Goal: Task Accomplishment & Management: Complete application form

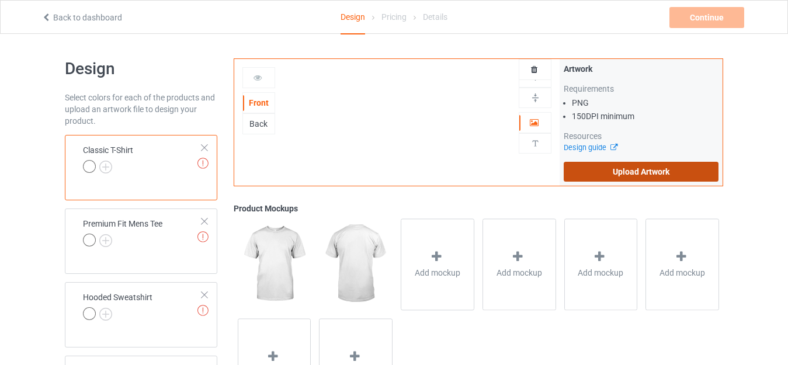
click at [611, 167] on label "Upload Artwork" at bounding box center [641, 172] width 155 height 20
click at [0, 0] on input "Upload Artwork" at bounding box center [0, 0] width 0 height 0
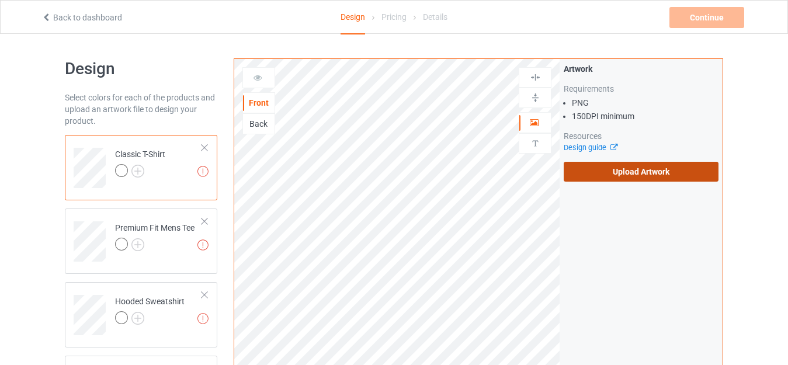
click at [650, 170] on label "Upload Artwork" at bounding box center [641, 172] width 155 height 20
click at [0, 0] on input "Upload Artwork" at bounding box center [0, 0] width 0 height 0
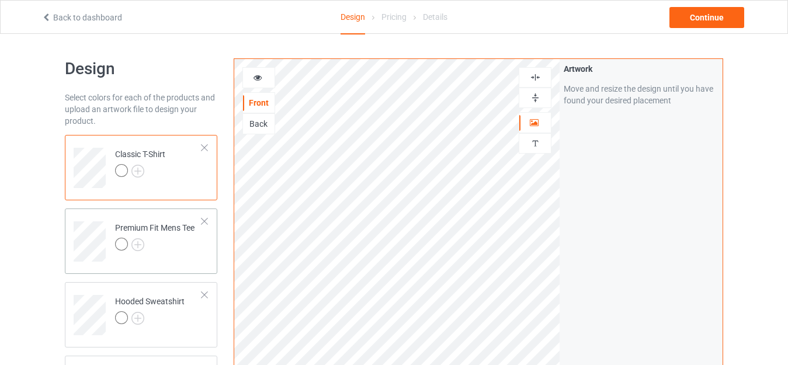
click at [193, 248] on div at bounding box center [154, 246] width 79 height 16
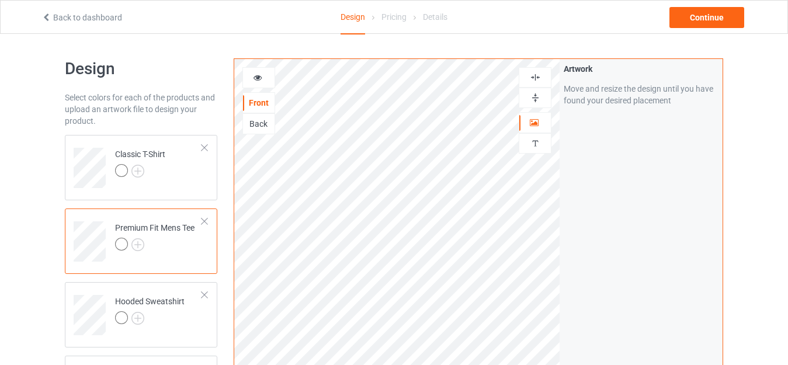
click at [200, 251] on td "Premium Fit Mens Tee" at bounding box center [159, 237] width 100 height 48
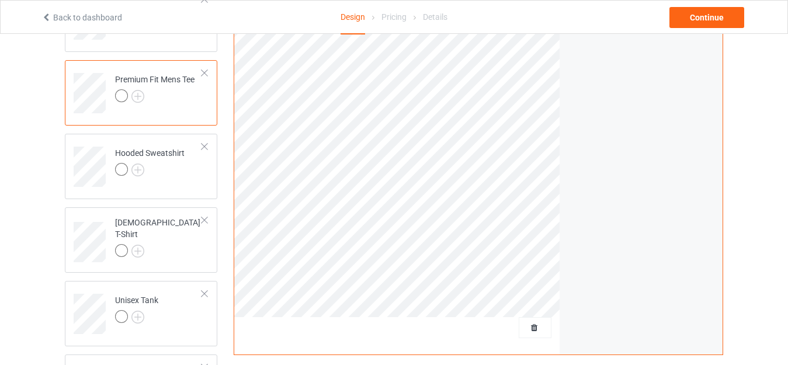
scroll to position [159, 0]
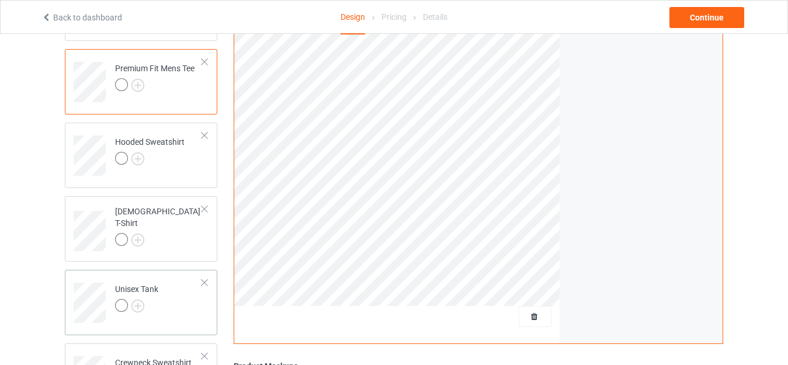
click at [192, 317] on td "Unisex Tank" at bounding box center [159, 298] width 100 height 48
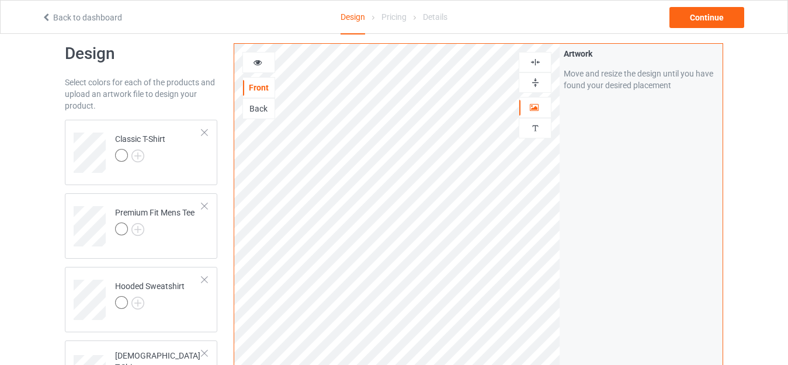
scroll to position [4, 0]
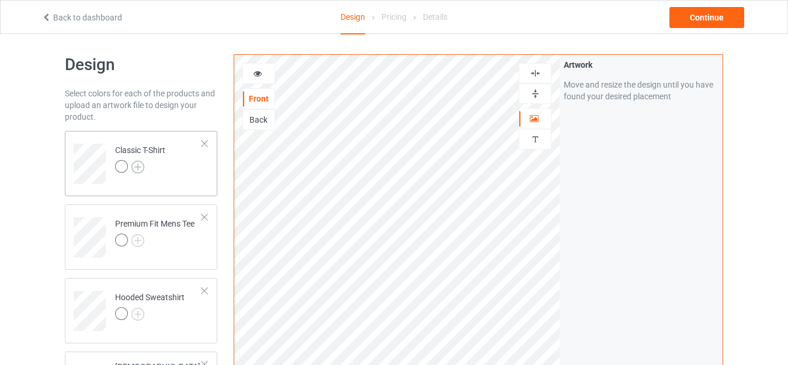
click at [141, 168] on img at bounding box center [137, 167] width 13 height 13
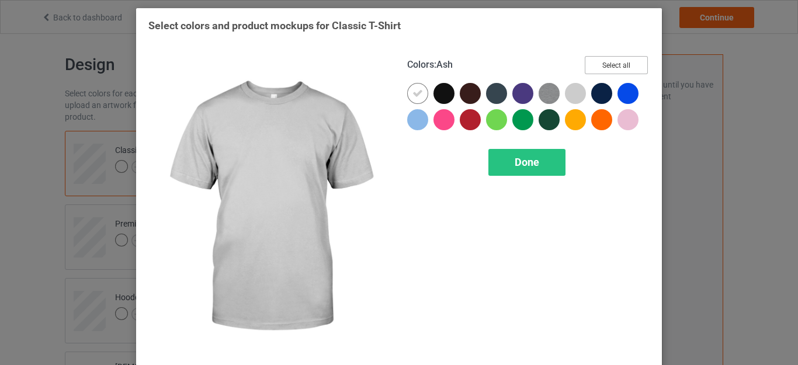
click at [592, 71] on button "Select all" at bounding box center [616, 65] width 63 height 18
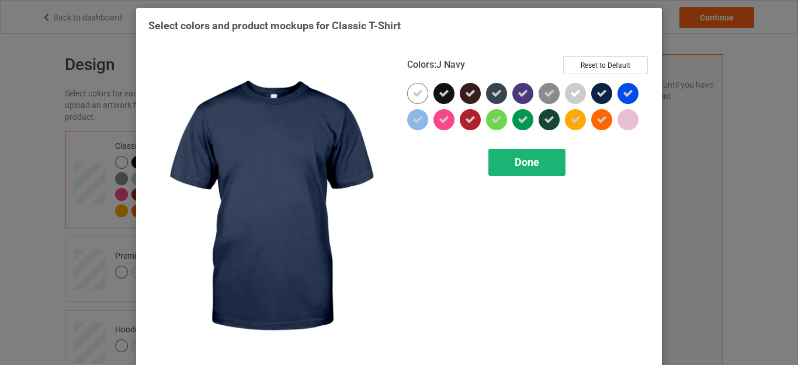
click at [540, 152] on div "Done" at bounding box center [526, 162] width 77 height 27
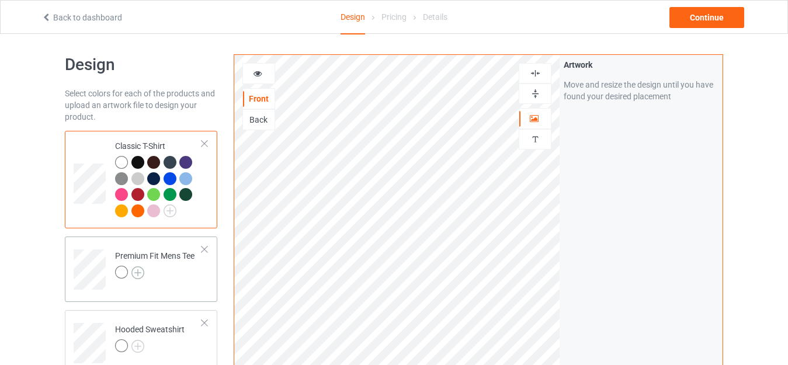
click at [139, 275] on img at bounding box center [137, 272] width 13 height 13
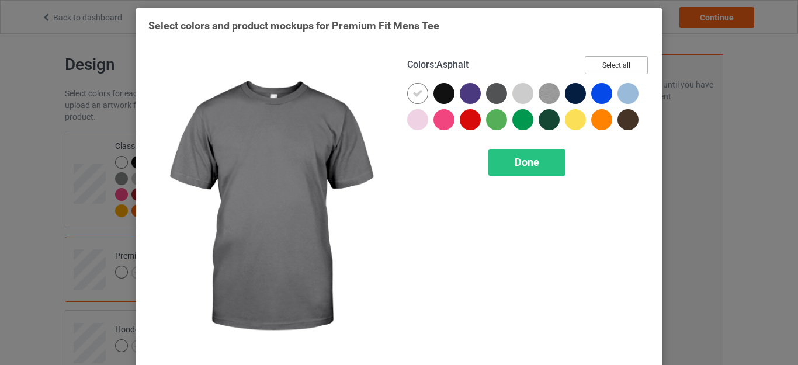
click at [614, 61] on button "Select all" at bounding box center [616, 65] width 63 height 18
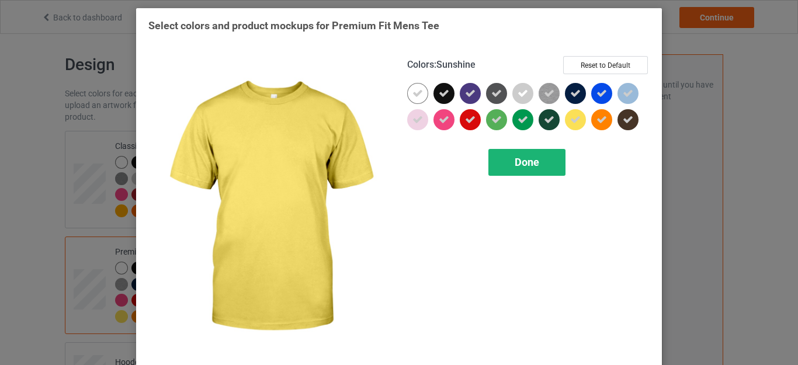
click at [534, 156] on span "Done" at bounding box center [526, 162] width 25 height 12
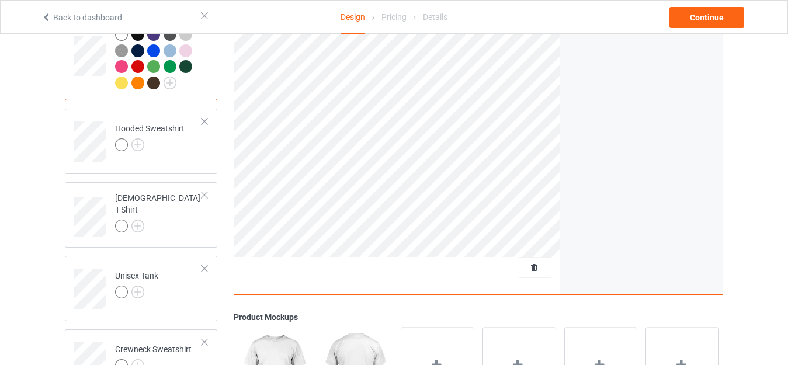
scroll to position [275, 0]
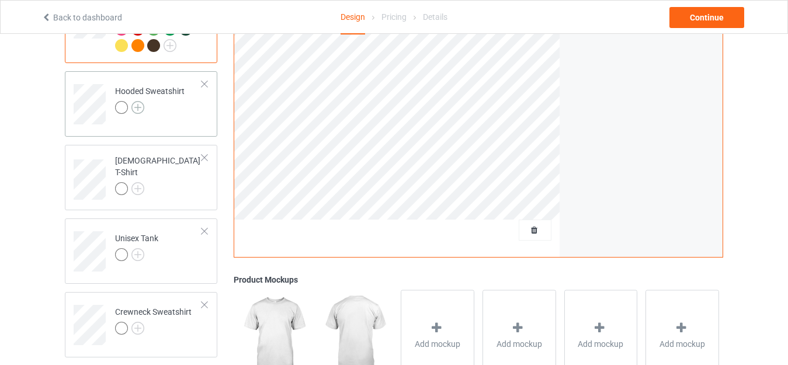
click at [137, 109] on img at bounding box center [137, 107] width 13 height 13
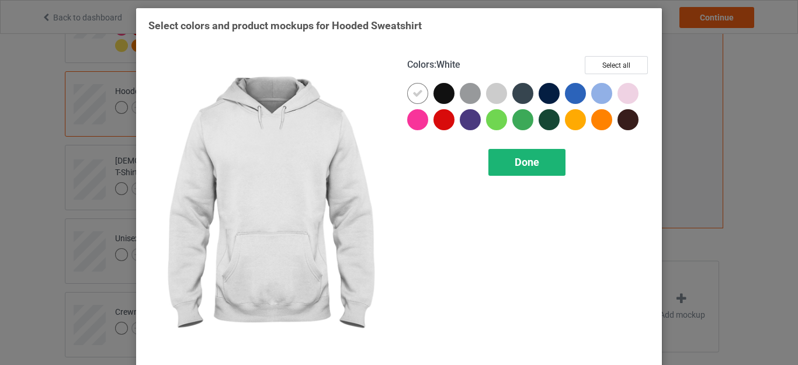
click at [520, 154] on div "Done" at bounding box center [526, 162] width 77 height 27
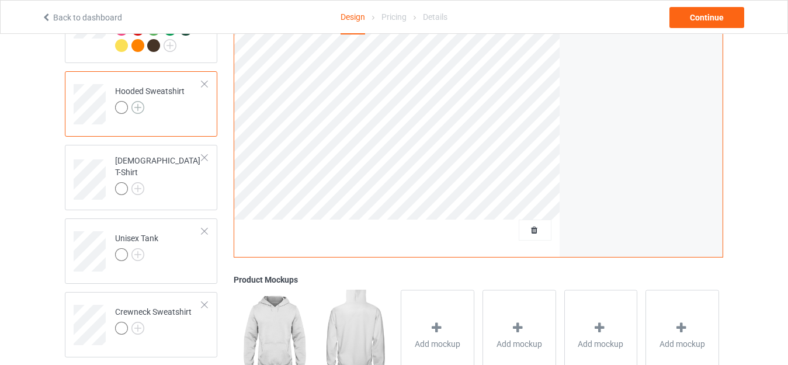
click at [140, 105] on img at bounding box center [137, 107] width 13 height 13
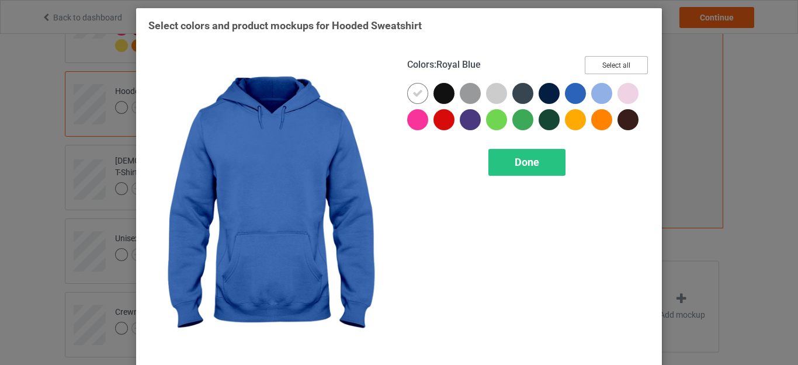
click at [585, 68] on button "Select all" at bounding box center [616, 65] width 63 height 18
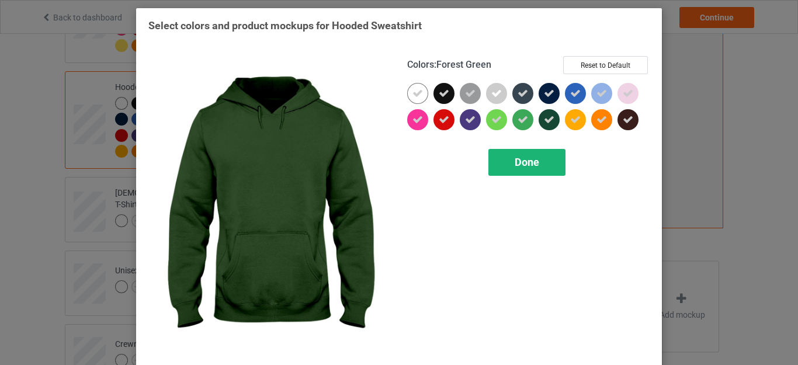
click at [528, 176] on div "Done" at bounding box center [526, 162] width 77 height 27
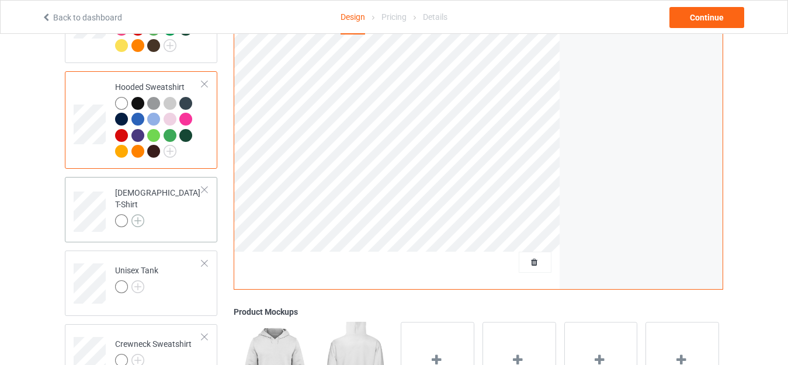
click at [134, 215] on img at bounding box center [137, 220] width 13 height 13
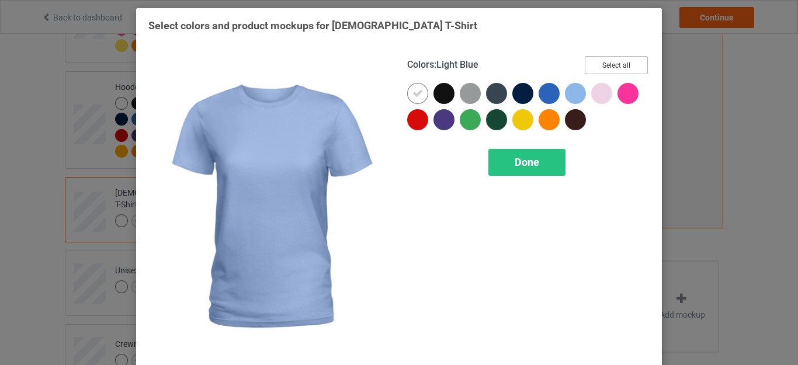
click at [599, 65] on button "Select all" at bounding box center [616, 65] width 63 height 18
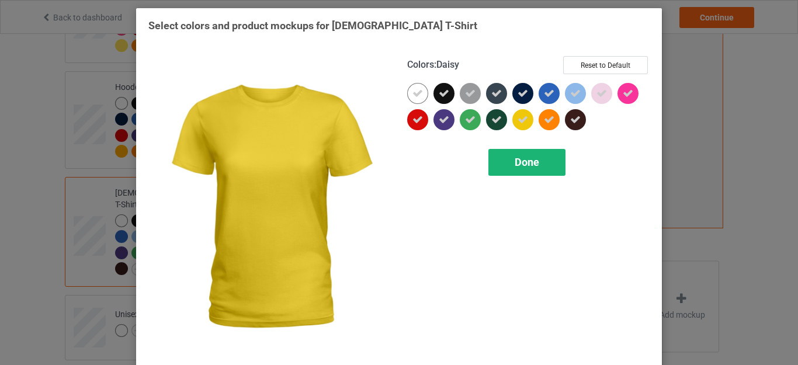
click at [513, 154] on div "Done" at bounding box center [526, 162] width 77 height 27
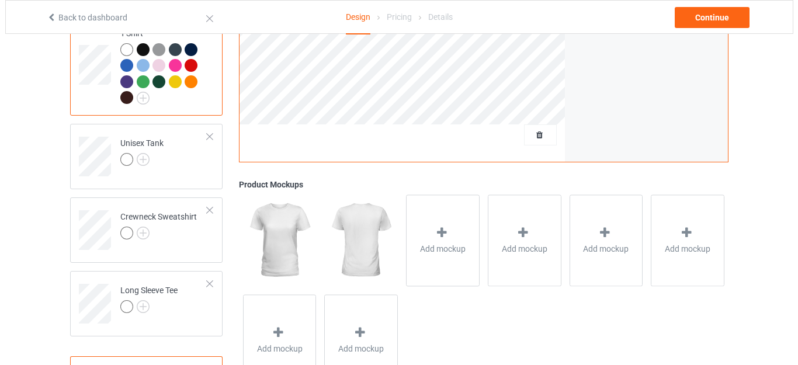
scroll to position [486, 0]
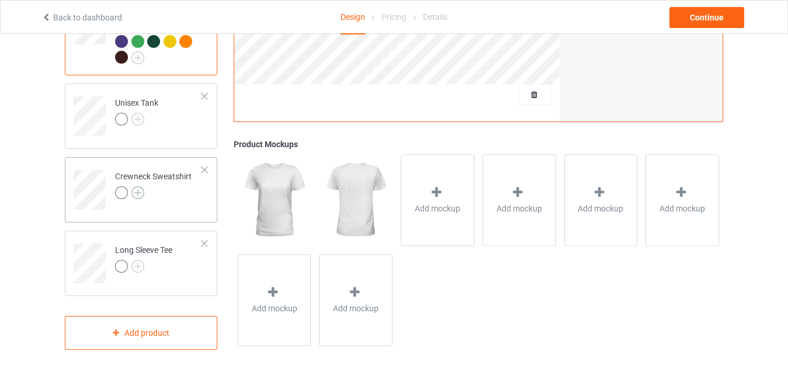
click at [141, 186] on img at bounding box center [137, 192] width 13 height 13
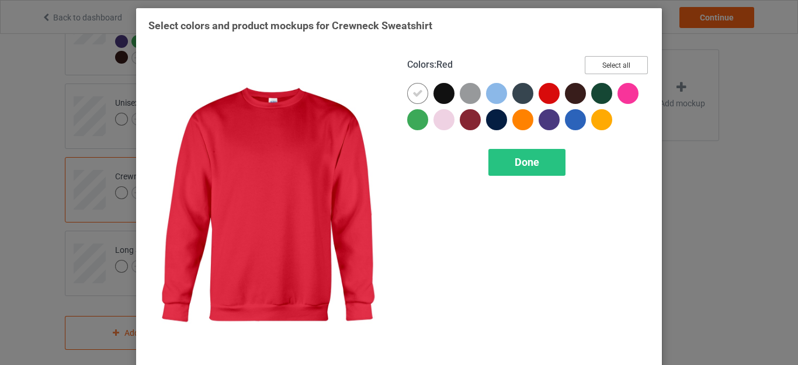
click at [621, 57] on button "Select all" at bounding box center [616, 65] width 63 height 18
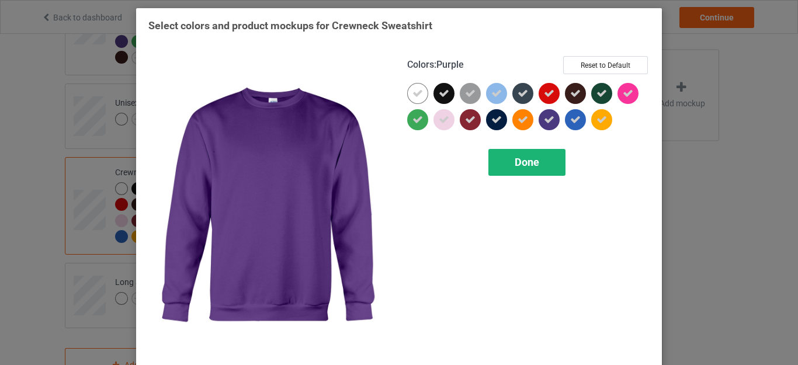
click at [531, 152] on div "Done" at bounding box center [526, 162] width 77 height 27
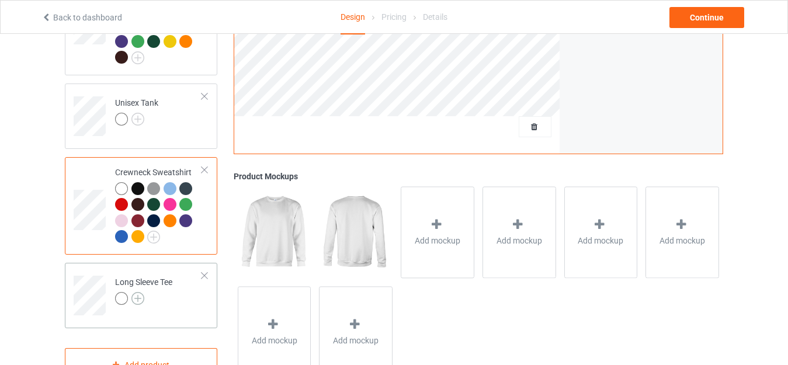
click at [142, 292] on img at bounding box center [137, 298] width 13 height 13
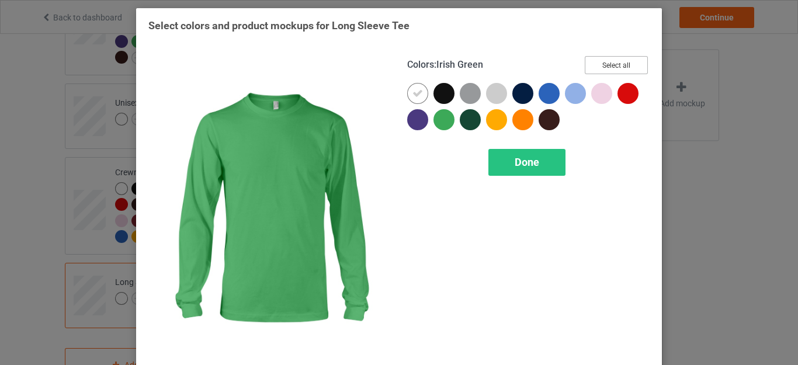
click at [599, 64] on button "Select all" at bounding box center [616, 65] width 63 height 18
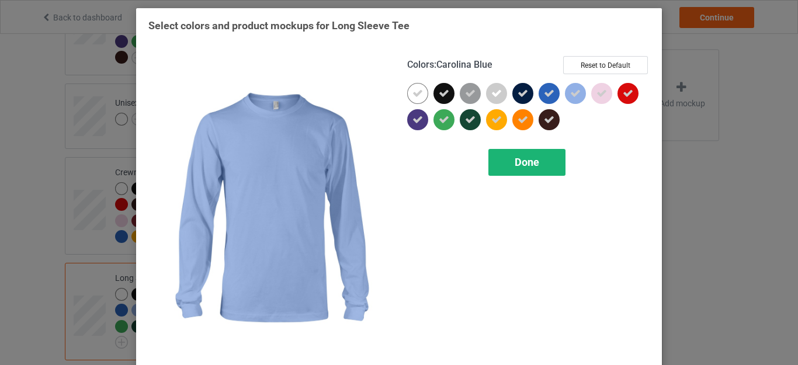
click at [525, 158] on span "Done" at bounding box center [526, 162] width 25 height 12
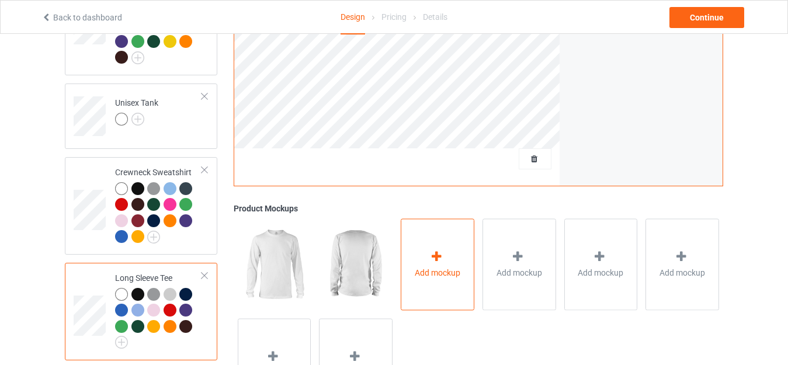
click at [437, 253] on icon at bounding box center [436, 257] width 15 height 12
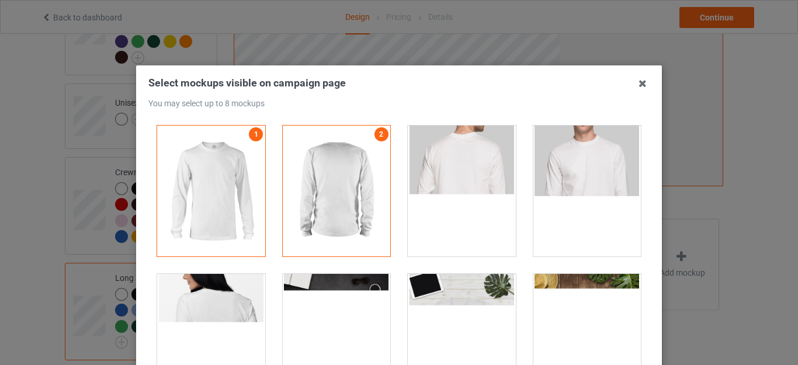
scroll to position [8, 0]
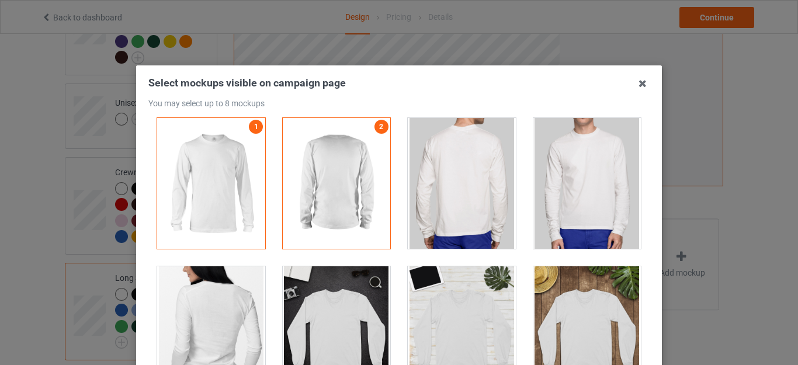
click at [605, 160] on div at bounding box center [587, 183] width 108 height 131
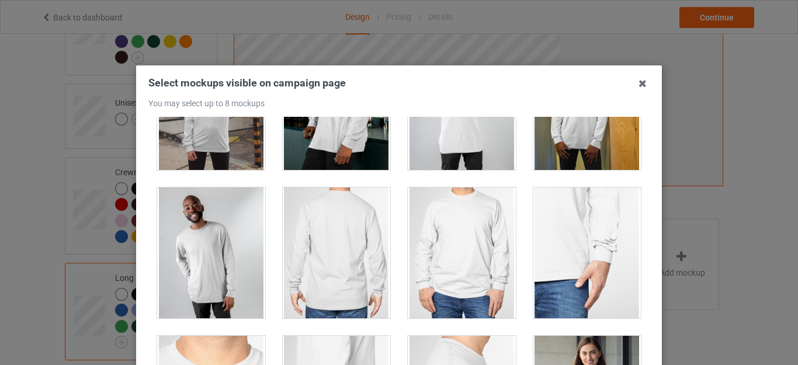
scroll to position [687, 0]
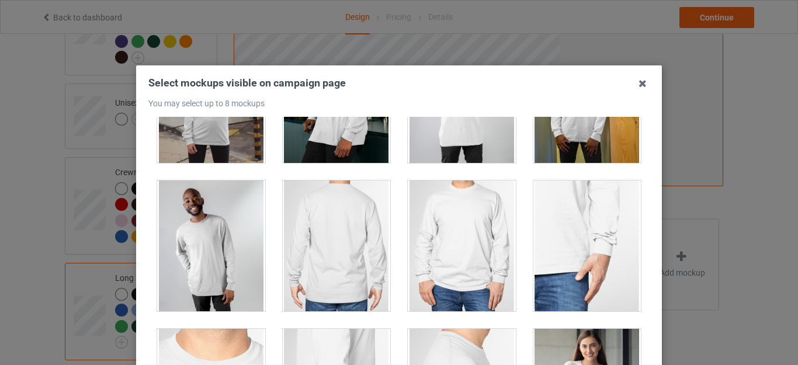
click at [472, 276] on div at bounding box center [462, 245] width 108 height 131
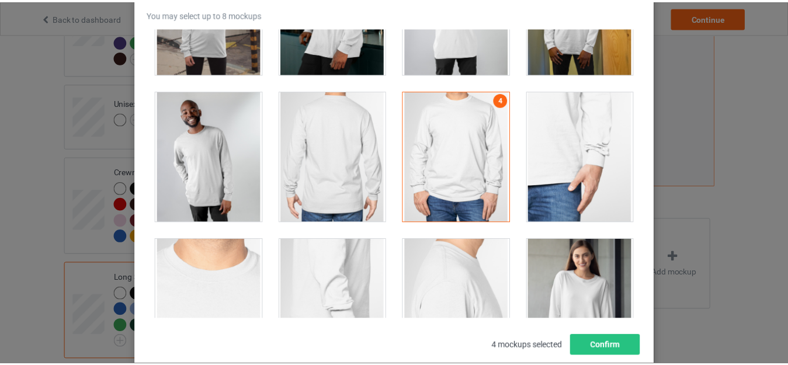
scroll to position [129, 0]
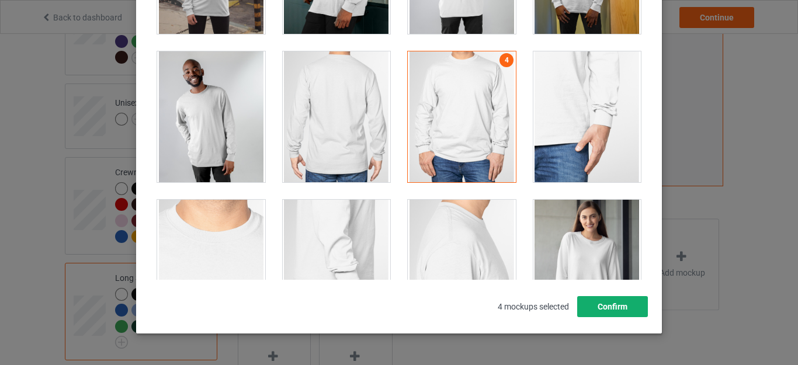
click at [588, 309] on button "Confirm" at bounding box center [612, 306] width 71 height 21
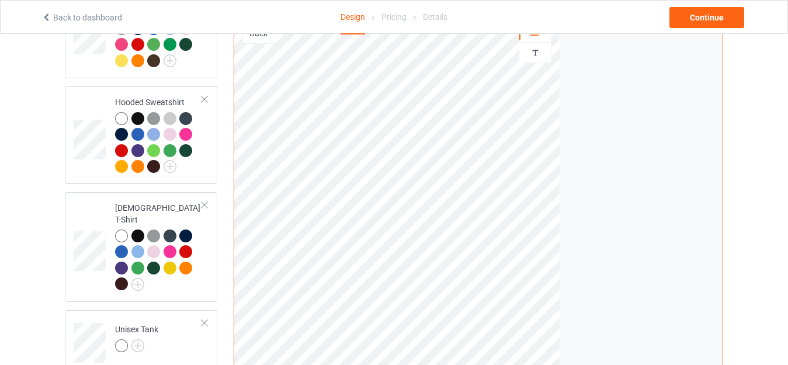
scroll to position [251, 0]
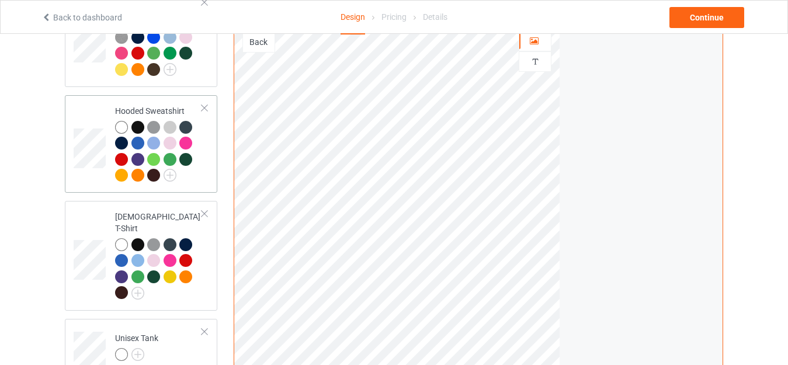
click at [199, 174] on div at bounding box center [158, 153] width 87 height 64
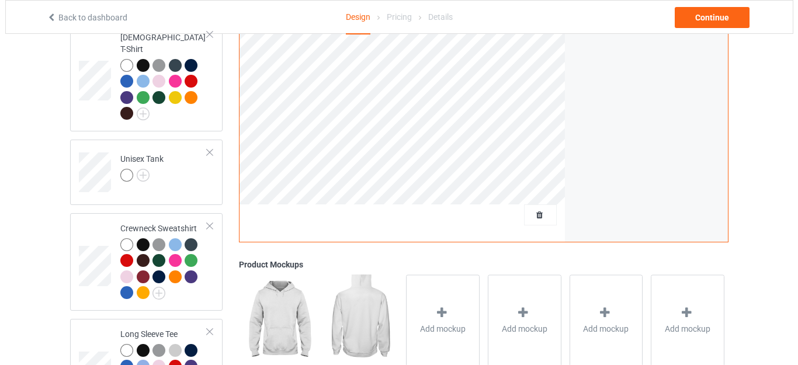
scroll to position [472, 0]
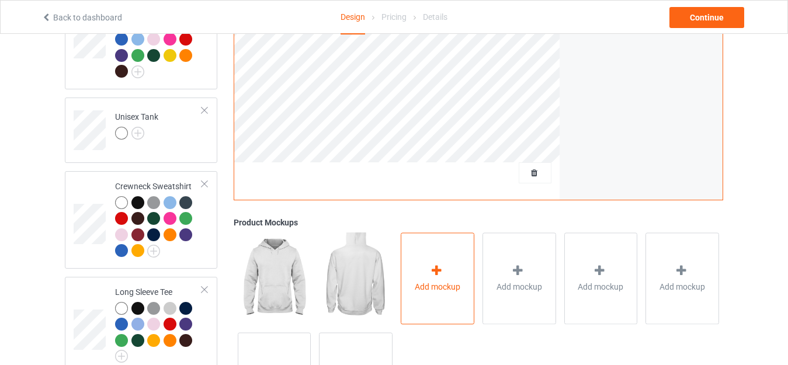
click at [467, 240] on div "Add mockup" at bounding box center [438, 278] width 74 height 92
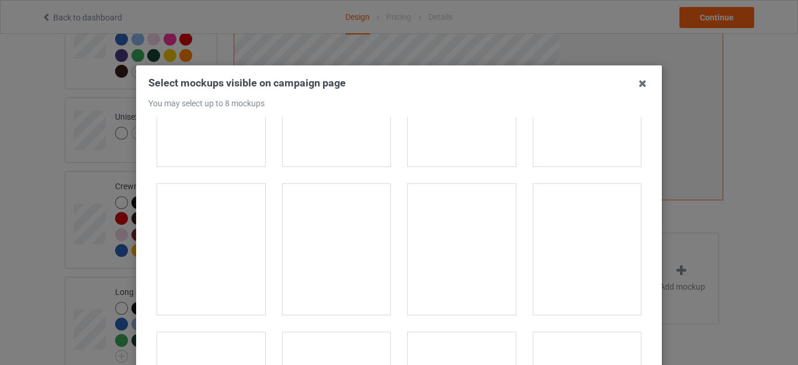
scroll to position [4562, 0]
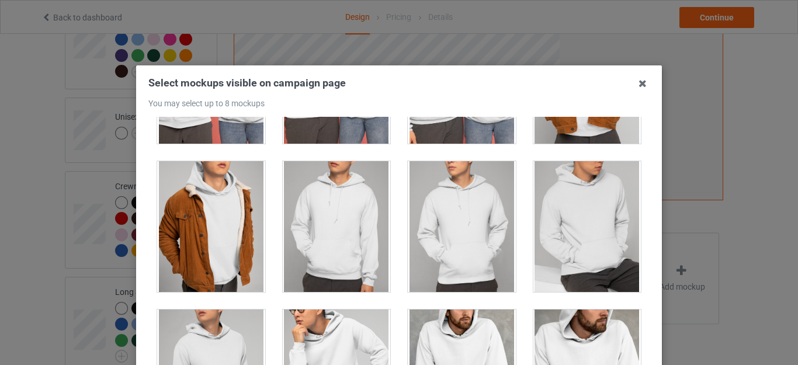
click at [367, 218] on div at bounding box center [337, 226] width 108 height 131
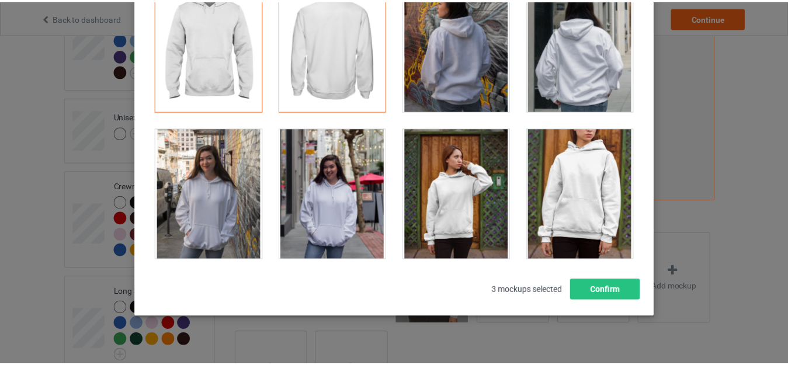
scroll to position [162, 0]
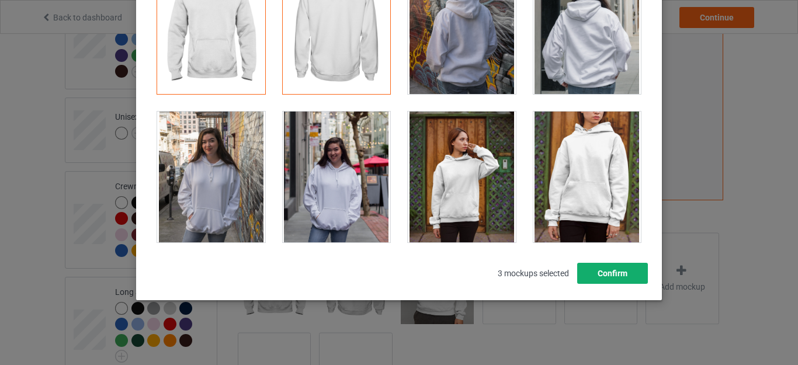
click at [625, 266] on button "Confirm" at bounding box center [612, 273] width 71 height 21
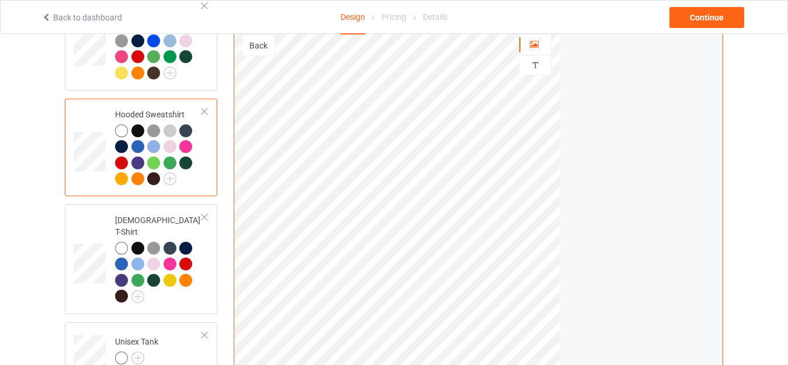
scroll to position [234, 0]
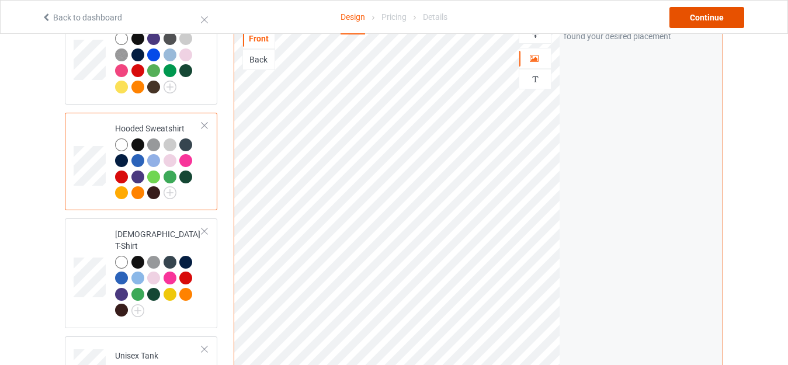
click at [697, 23] on div "Continue" at bounding box center [706, 17] width 75 height 21
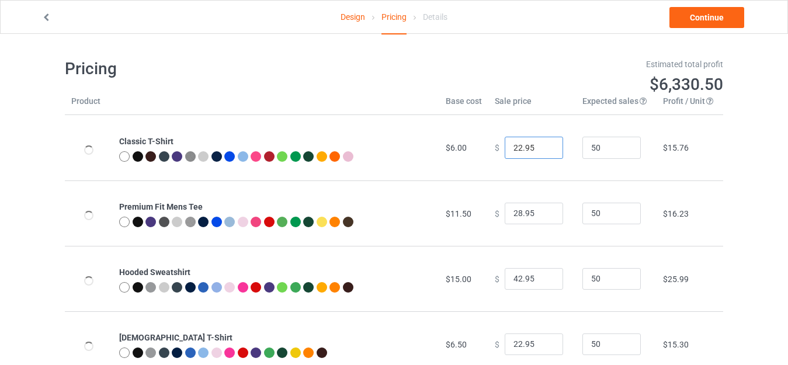
click at [514, 146] on input "22.95" at bounding box center [534, 148] width 58 height 22
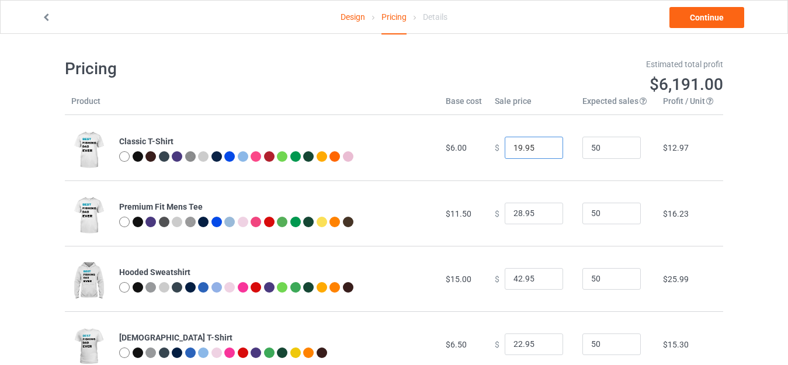
type input "19.95"
click at [514, 214] on input "28.95" at bounding box center [534, 214] width 58 height 22
type input "20.95"
click at [515, 279] on input "42.95" at bounding box center [534, 279] width 58 height 22
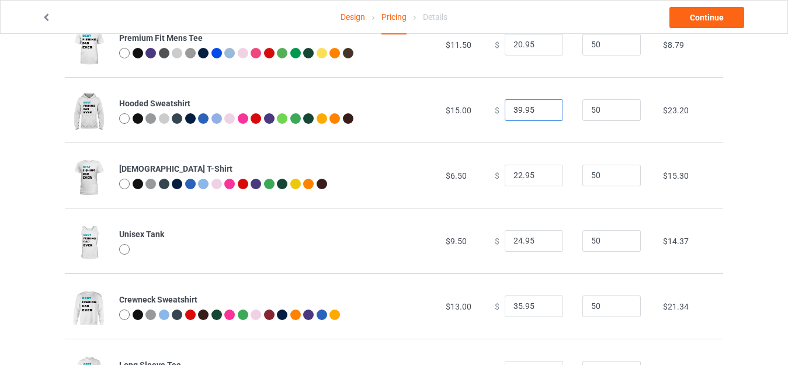
scroll to position [176, 0]
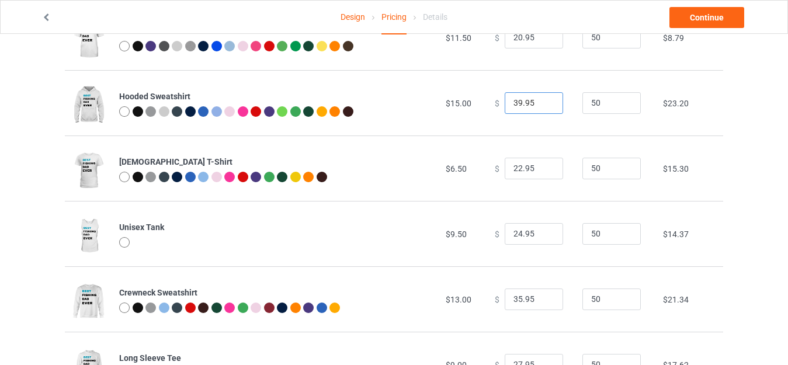
type input "39.95"
click at [513, 168] on input "22.95" at bounding box center [534, 169] width 58 height 22
click at [513, 169] on input "22.95" at bounding box center [534, 169] width 58 height 22
click at [514, 168] on input "22.95" at bounding box center [534, 169] width 58 height 22
type input "20.95"
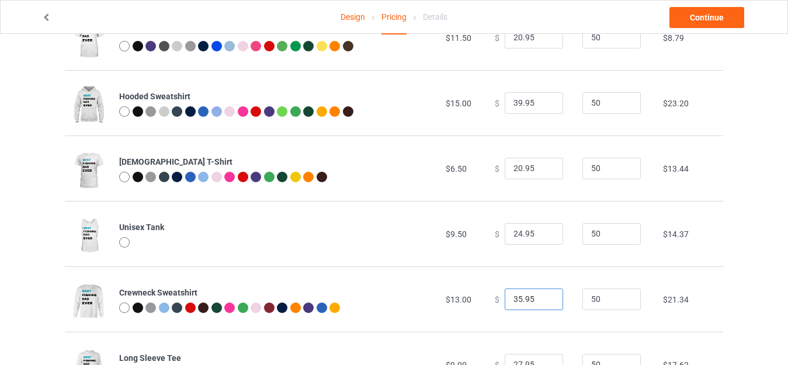
click at [515, 297] on input "35.95" at bounding box center [534, 299] width 58 height 22
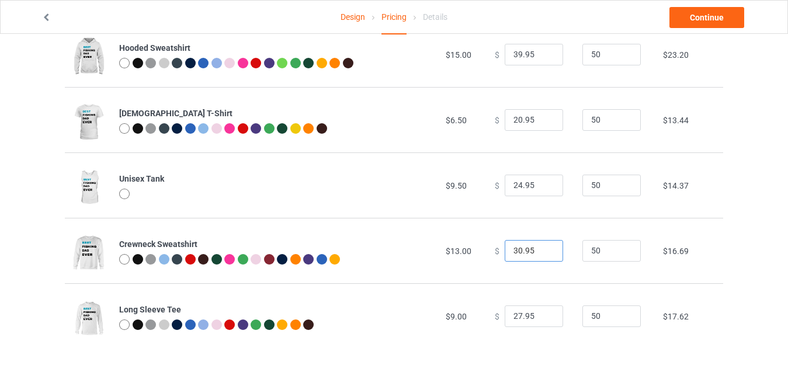
scroll to position [232, 0]
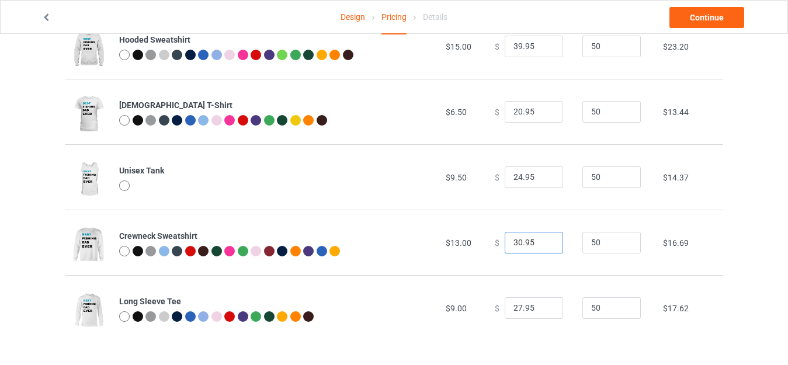
type input "30.95"
click at [514, 307] on input "27.95" at bounding box center [534, 308] width 58 height 22
type input "25.95"
click at [774, 273] on div "Design Pricing Details Continue Pricing Estimated total profit $5,261.00 Produc…" at bounding box center [394, 83] width 788 height 564
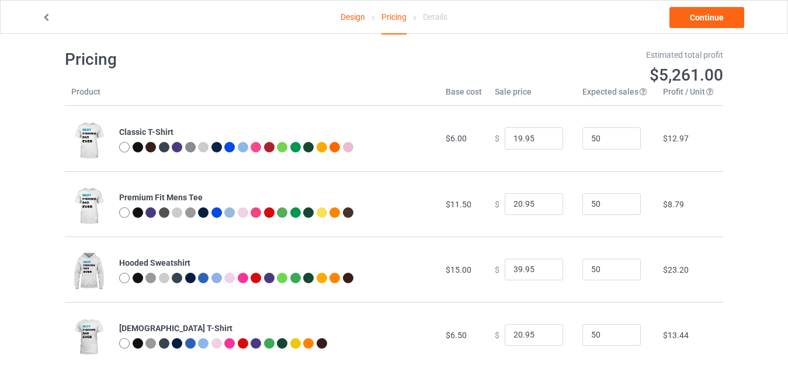
scroll to position [0, 0]
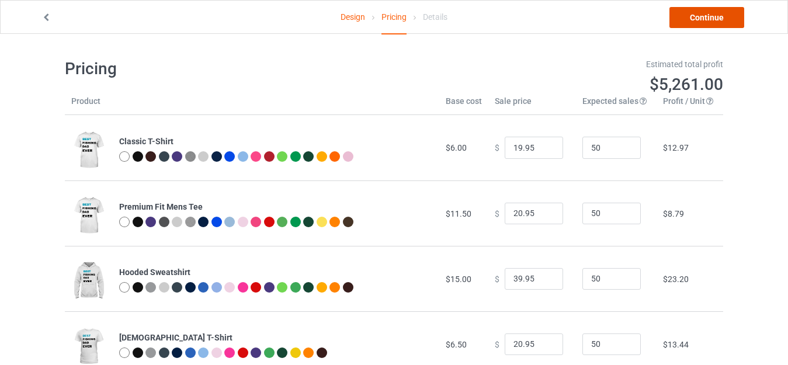
click at [694, 23] on link "Continue" at bounding box center [706, 17] width 75 height 21
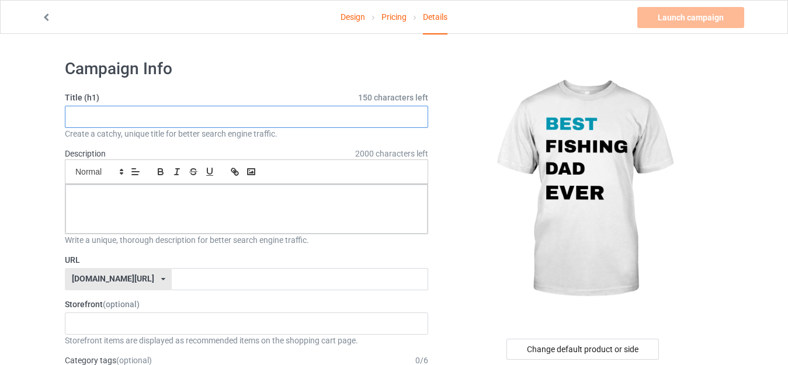
click at [242, 116] on input "text" at bounding box center [246, 117] width 363 height 22
click at [138, 120] on input "text" at bounding box center [246, 117] width 363 height 22
click at [104, 116] on input "text" at bounding box center [246, 117] width 363 height 22
click at [182, 118] on input "text" at bounding box center [246, 117] width 363 height 22
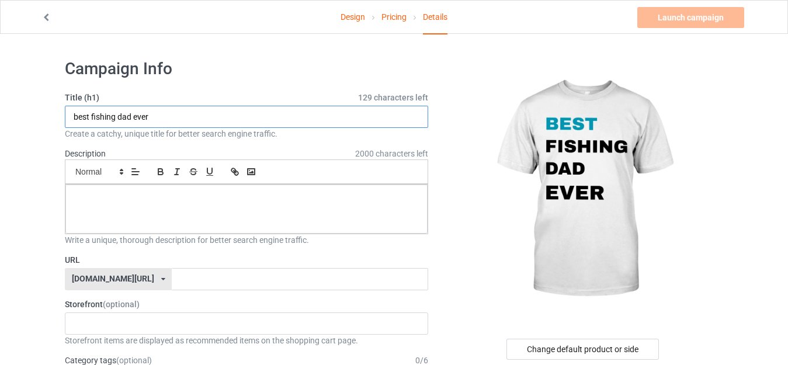
type input "best fishing dad ever"
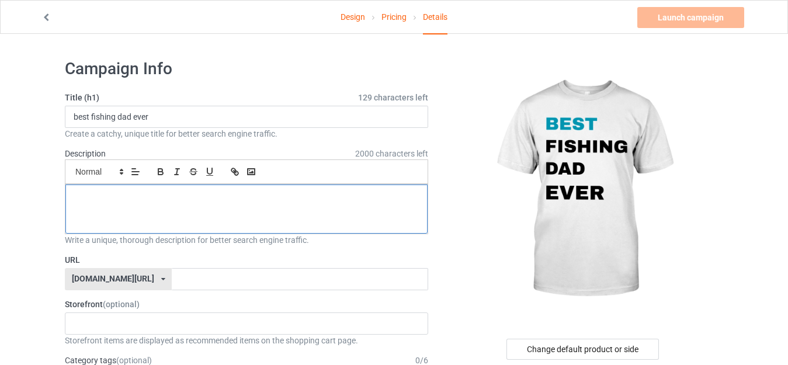
click at [149, 202] on p at bounding box center [246, 197] width 343 height 11
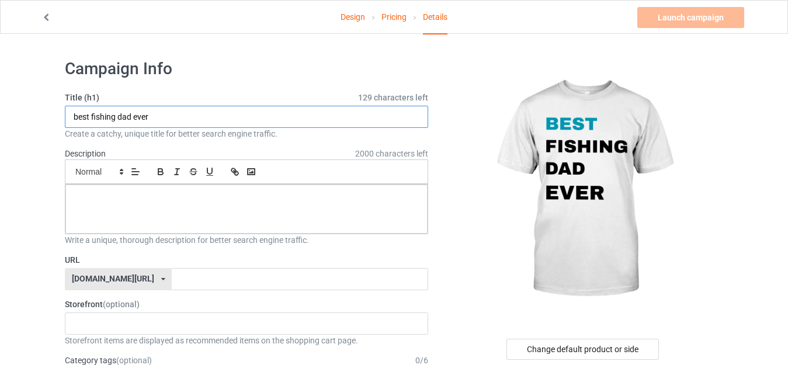
click at [138, 117] on input "best fishing dad ever" at bounding box center [246, 117] width 363 height 22
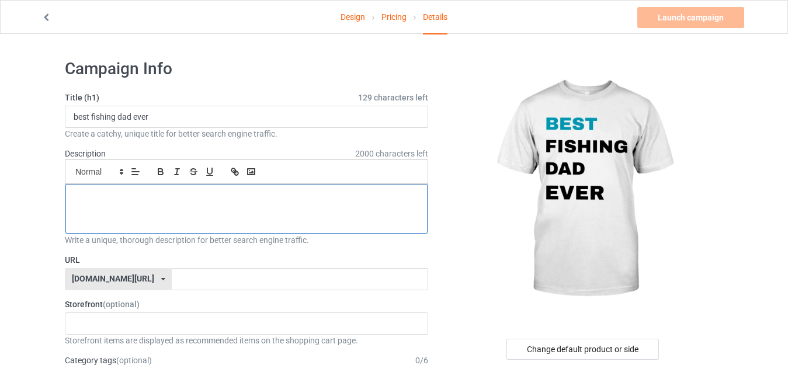
click at [114, 200] on p at bounding box center [246, 197] width 343 height 11
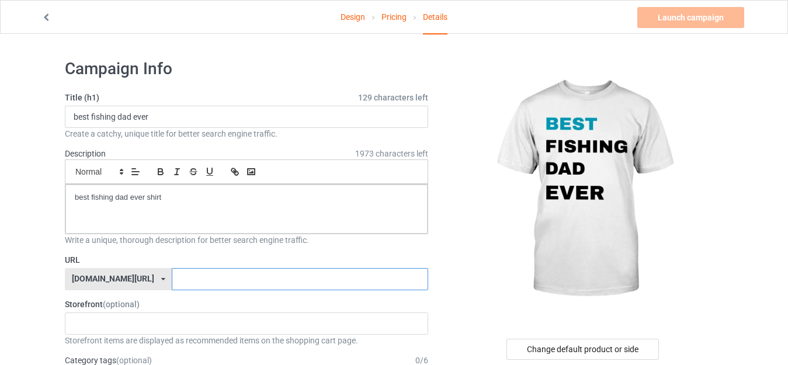
click at [172, 280] on input "text" at bounding box center [300, 279] width 256 height 22
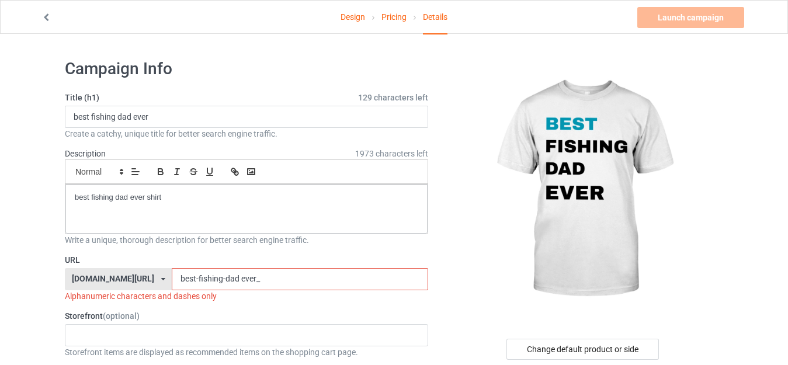
click at [208, 278] on input "best-fishing-dad ever_" at bounding box center [300, 279] width 256 height 22
click at [263, 283] on input "best-fishing-dad-ever_" at bounding box center [300, 279] width 256 height 22
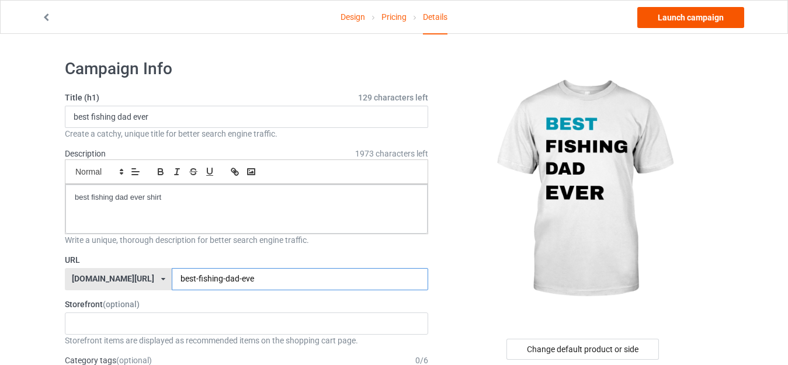
type input "best-fishing-dad-eve"
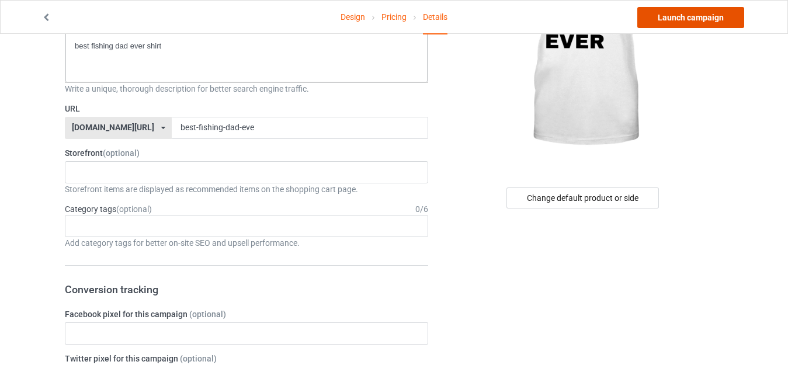
scroll to position [189, 0]
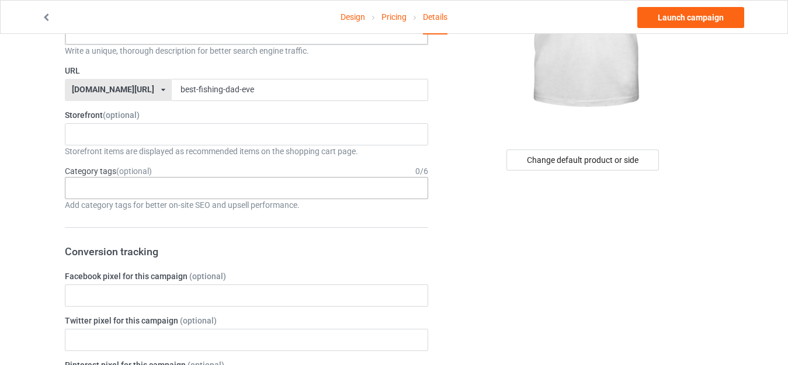
click at [252, 184] on div "Age > [DEMOGRAPHIC_DATA] > 1 Age > [DEMOGRAPHIC_DATA] Months > 1 Month Age > [D…" at bounding box center [246, 188] width 363 height 22
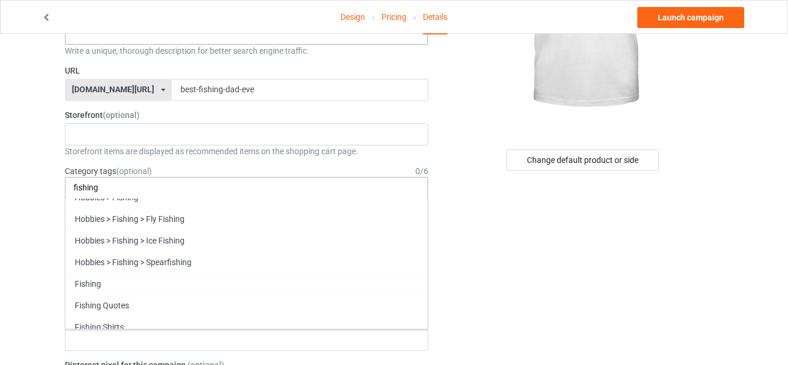
scroll to position [43, 0]
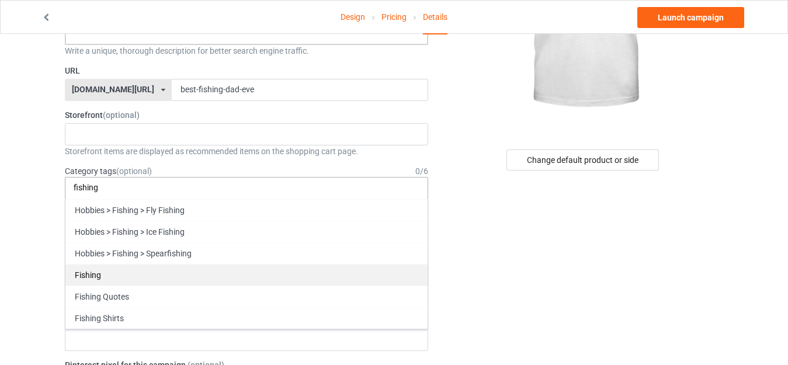
type input "fishing"
click at [234, 272] on div "Fishing" at bounding box center [246, 275] width 362 height 22
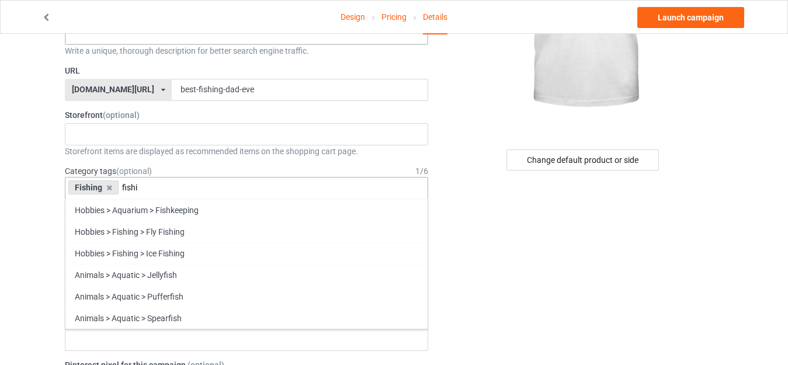
scroll to position [21, 0]
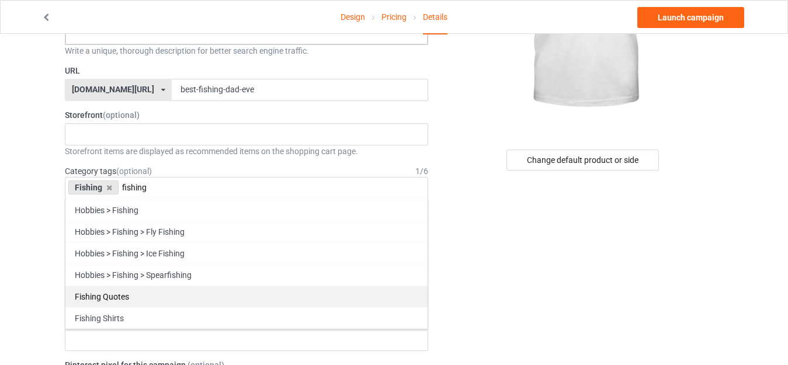
type input "fishing"
click at [392, 299] on div "Fishing Quotes" at bounding box center [246, 297] width 362 height 22
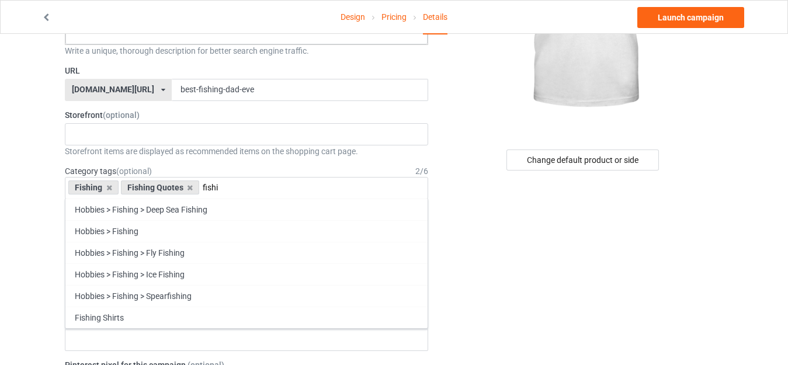
scroll to position [0, 0]
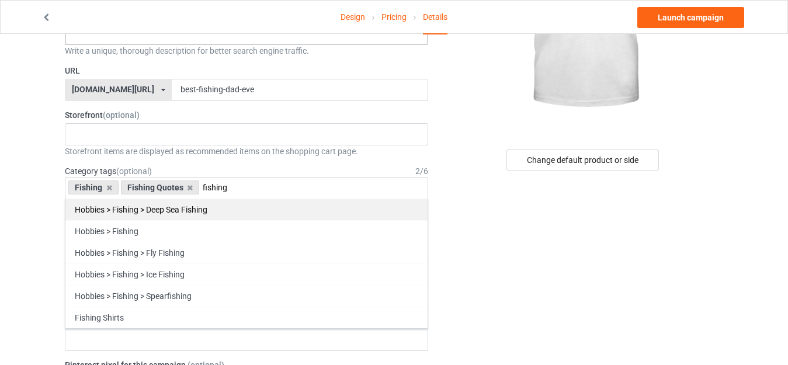
type input "fishing"
click at [361, 209] on div "Hobbies > Fishing > Deep Sea Fishing" at bounding box center [246, 210] width 362 height 22
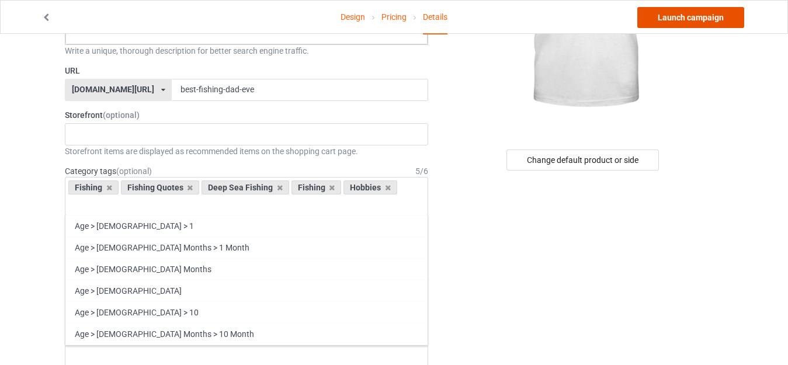
click at [689, 22] on link "Launch campaign" at bounding box center [690, 17] width 107 height 21
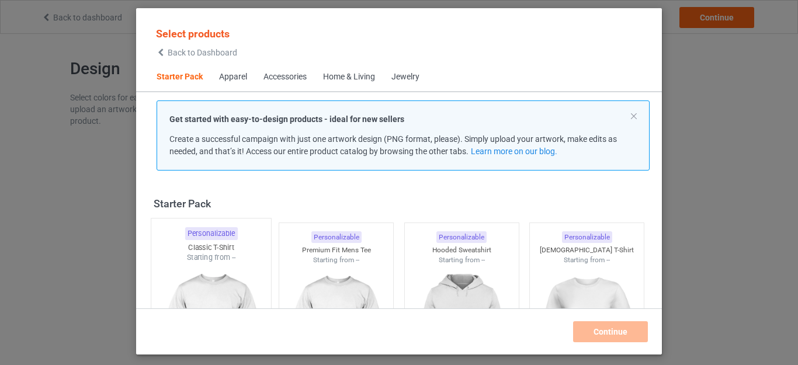
click at [203, 282] on img at bounding box center [211, 331] width 110 height 137
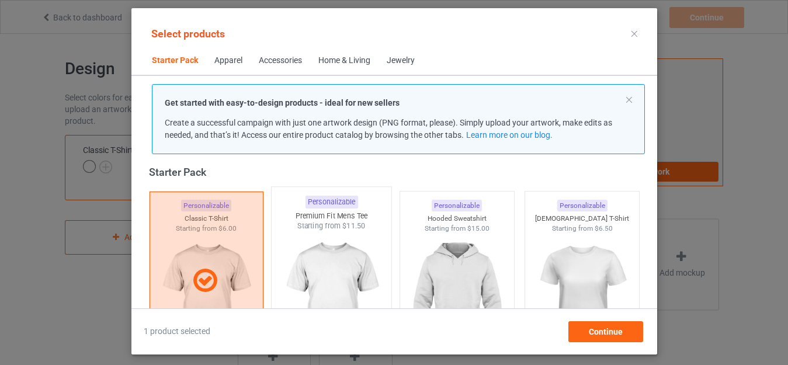
click at [363, 270] on img at bounding box center [331, 299] width 110 height 137
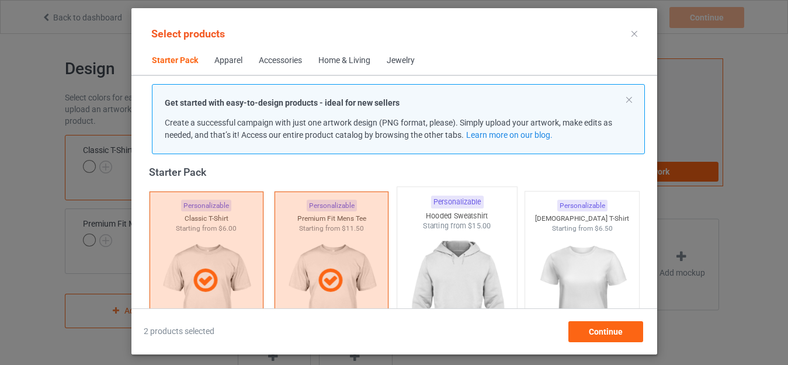
click at [425, 273] on img at bounding box center [457, 299] width 110 height 137
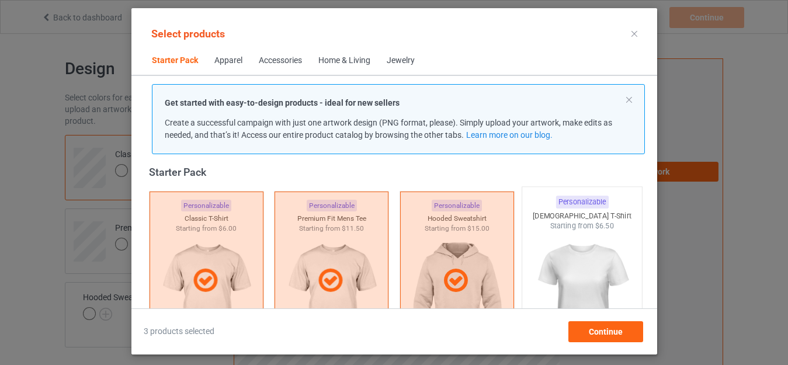
click at [538, 265] on img at bounding box center [582, 299] width 110 height 137
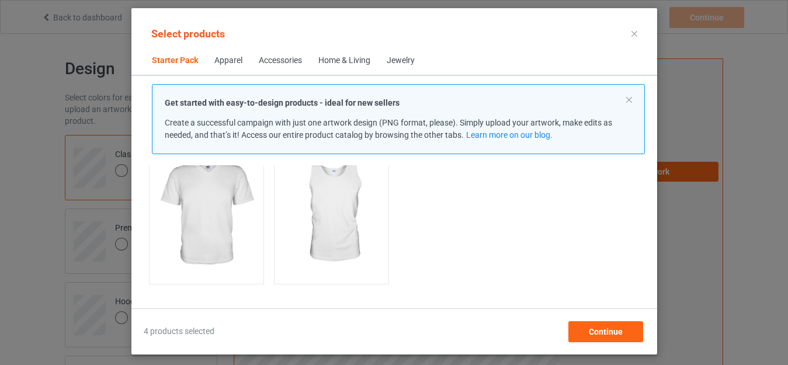
scroll to position [295, 0]
click at [358, 231] on img at bounding box center [331, 209] width 110 height 137
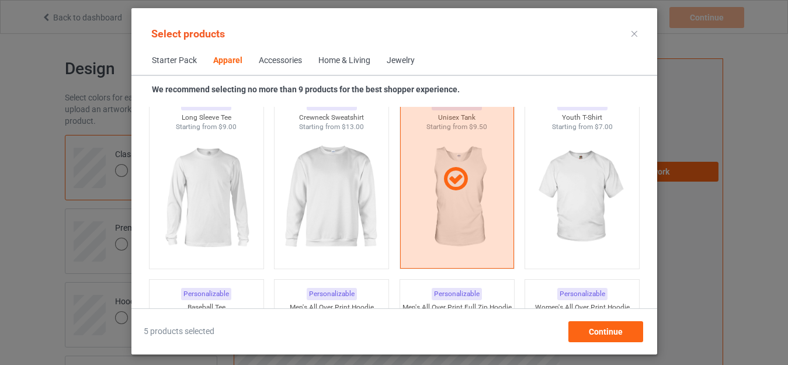
scroll to position [926, 0]
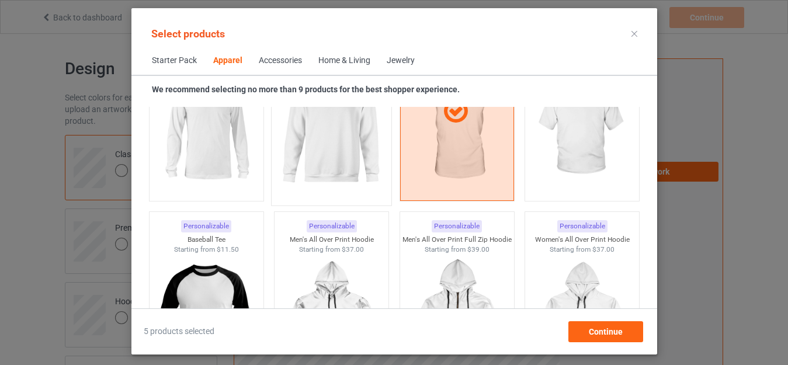
click at [338, 190] on img at bounding box center [331, 130] width 110 height 137
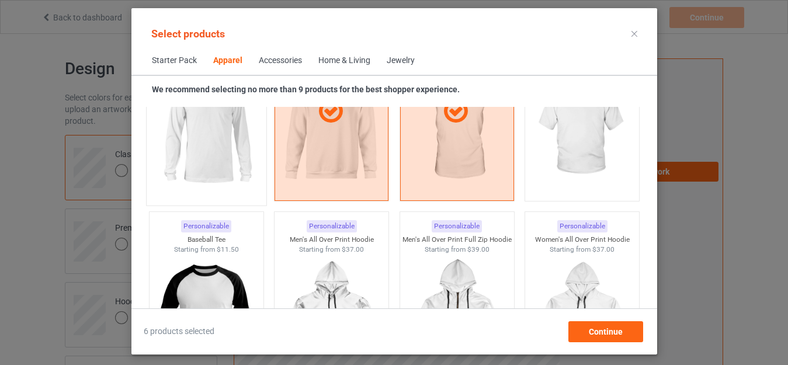
click at [227, 164] on img at bounding box center [206, 130] width 110 height 137
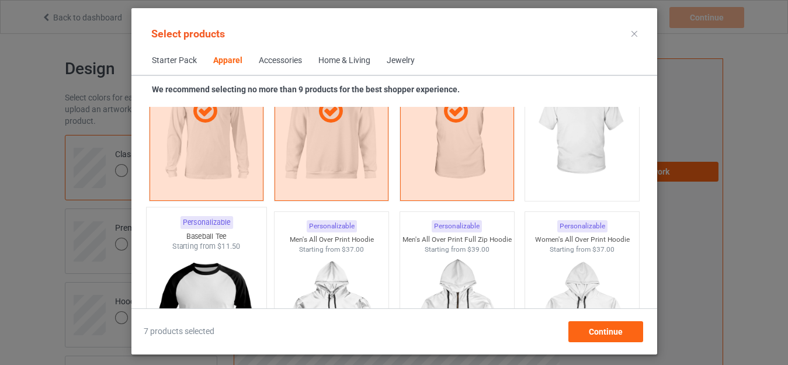
click at [246, 281] on img at bounding box center [206, 320] width 110 height 137
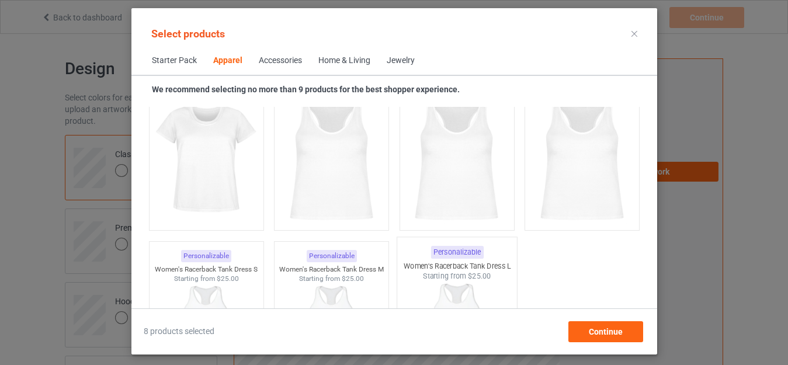
scroll to position [2234, 0]
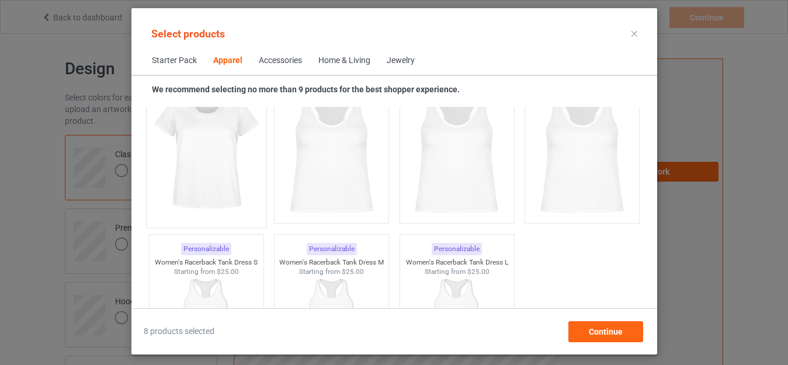
click at [252, 185] on img at bounding box center [206, 152] width 110 height 137
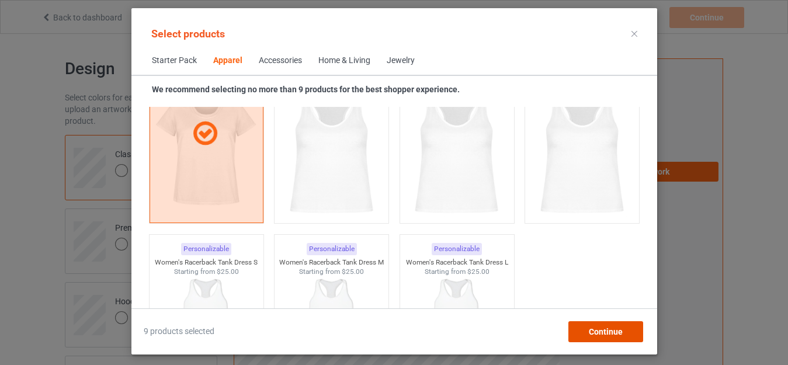
click at [576, 325] on div "Continue" at bounding box center [605, 331] width 75 height 21
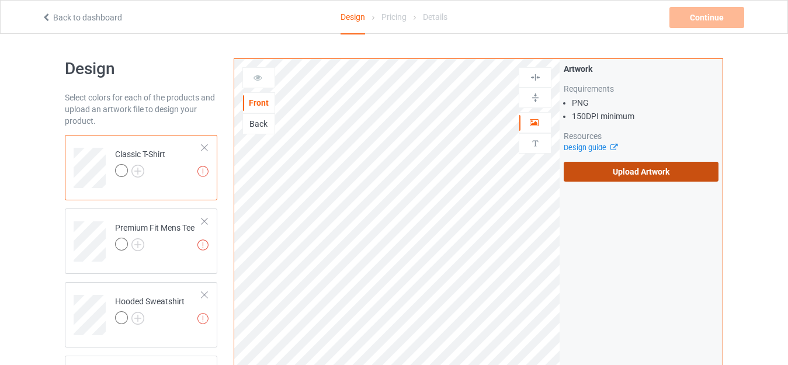
click at [597, 178] on label "Upload Artwork" at bounding box center [641, 172] width 155 height 20
click at [0, 0] on input "Upload Artwork" at bounding box center [0, 0] width 0 height 0
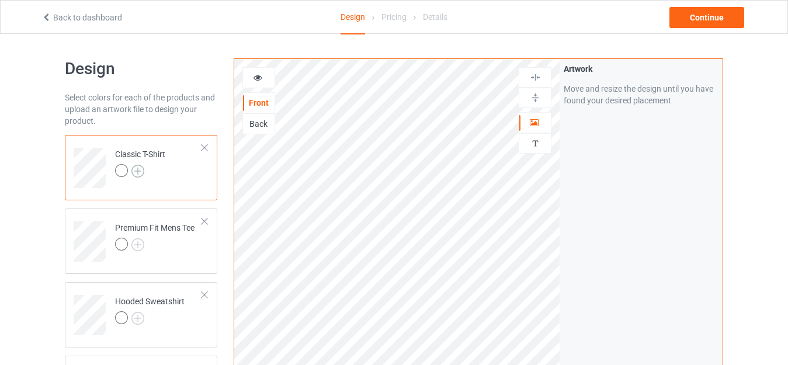
click at [141, 172] on img at bounding box center [137, 171] width 13 height 13
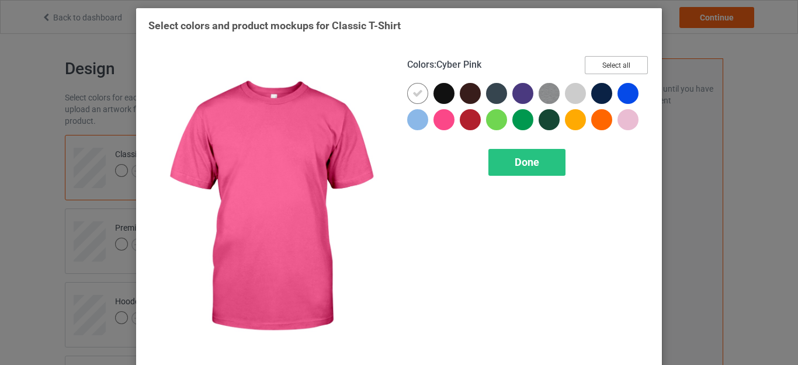
click at [614, 58] on button "Select all" at bounding box center [616, 65] width 63 height 18
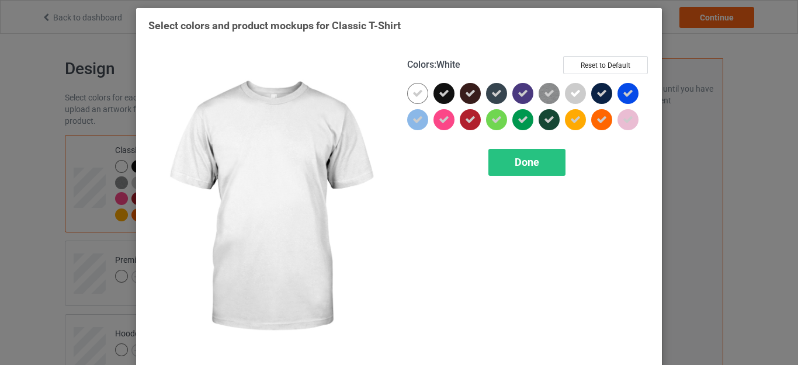
click at [412, 91] on icon at bounding box center [417, 93] width 11 height 11
click at [511, 155] on div "Done" at bounding box center [526, 162] width 77 height 27
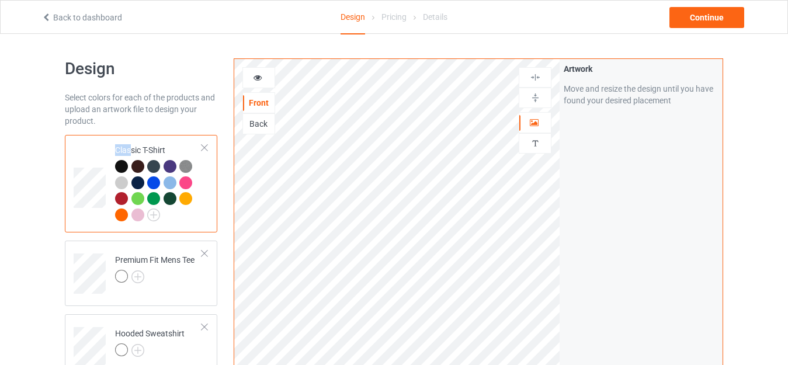
drag, startPoint x: 130, startPoint y: 143, endPoint x: 131, endPoint y: 152, distance: 8.8
click at [131, 152] on td "Classic T-Shirt" at bounding box center [159, 184] width 100 height 88
click at [135, 284] on div at bounding box center [154, 278] width 79 height 16
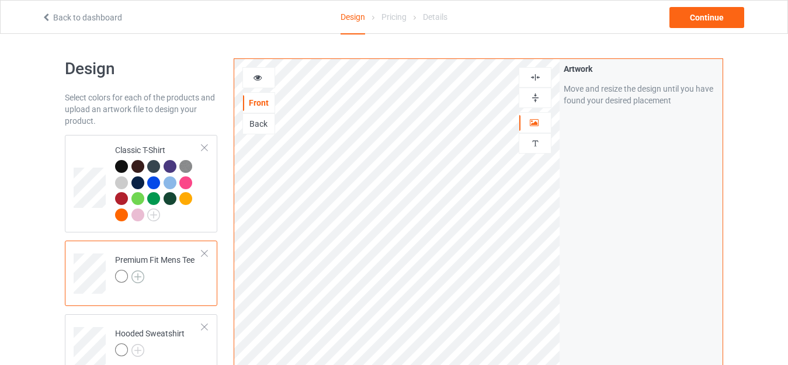
click at [138, 278] on img at bounding box center [137, 276] width 13 height 13
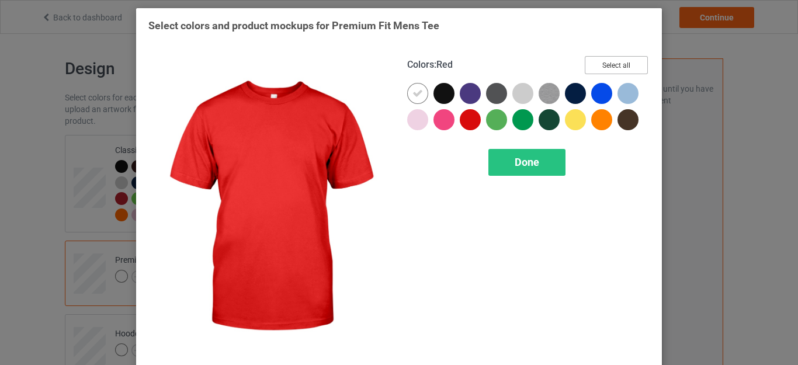
click at [605, 62] on button "Select all" at bounding box center [616, 65] width 63 height 18
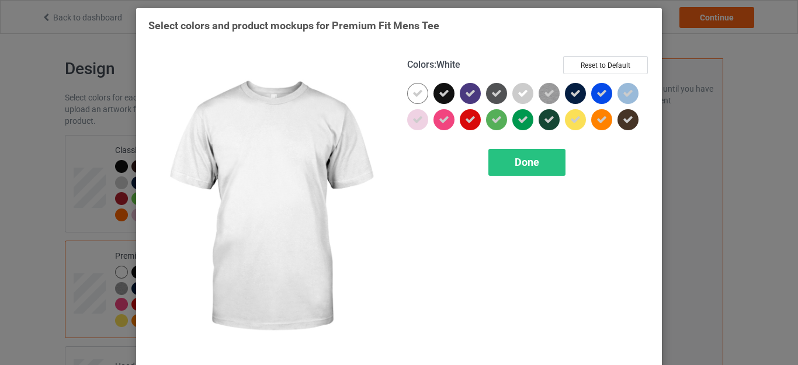
click at [412, 95] on icon at bounding box center [417, 93] width 11 height 11
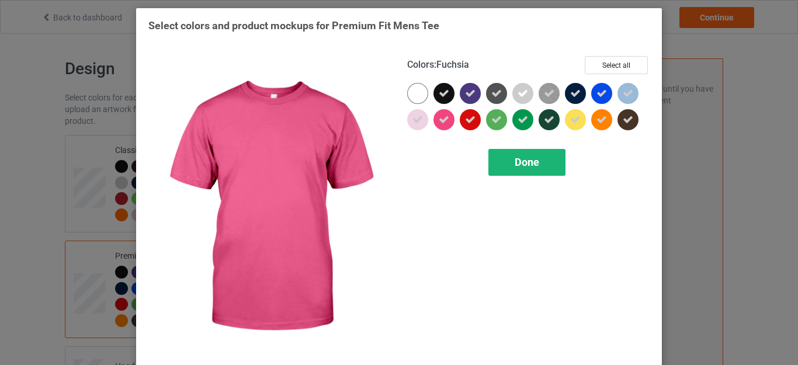
click at [496, 156] on div "Done" at bounding box center [526, 162] width 77 height 27
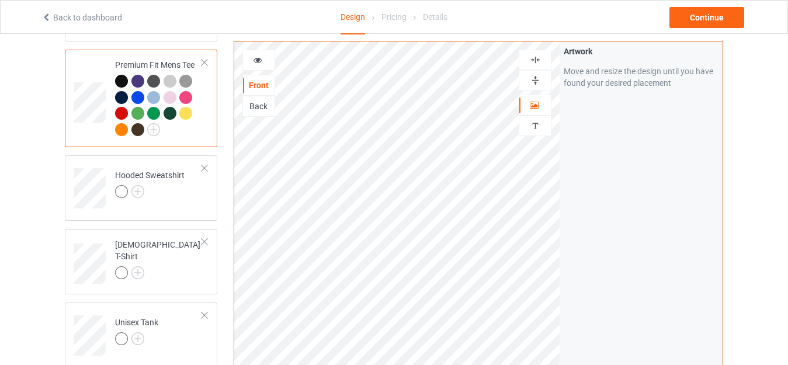
scroll to position [246, 0]
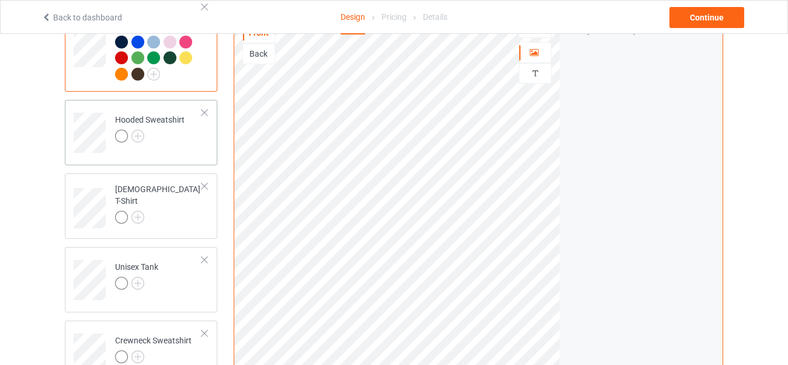
click at [139, 128] on div "Hooded Sweatshirt" at bounding box center [149, 128] width 69 height 28
click at [140, 137] on img at bounding box center [137, 136] width 13 height 13
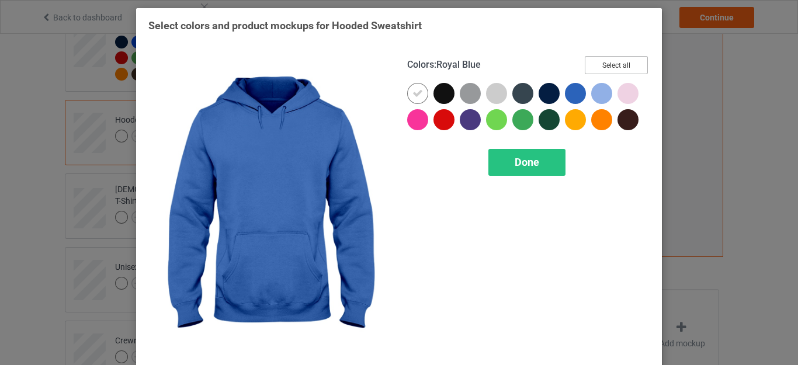
click at [592, 72] on button "Select all" at bounding box center [616, 65] width 63 height 18
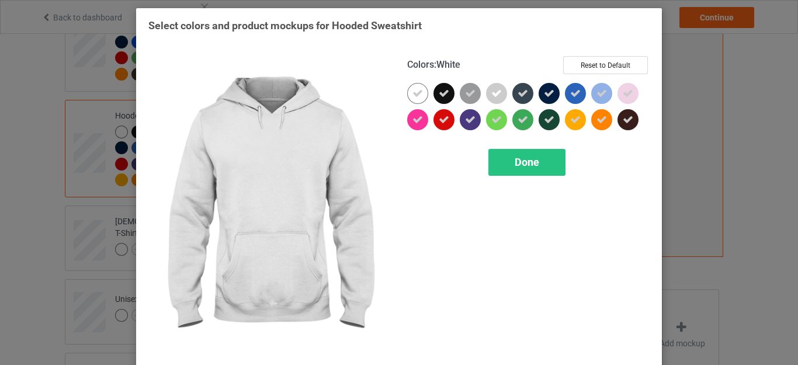
click at [415, 92] on icon at bounding box center [417, 93] width 11 height 11
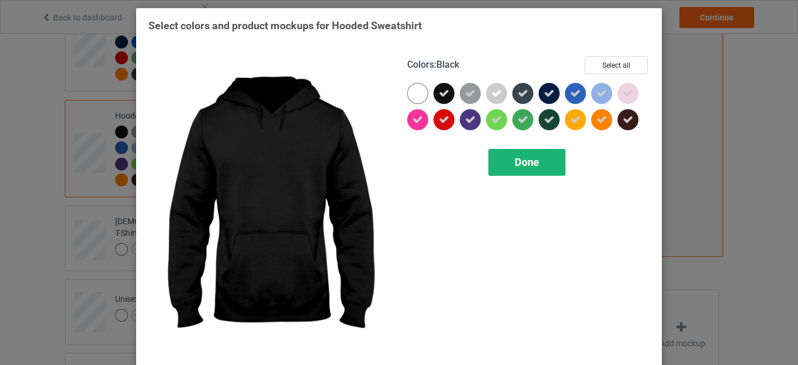
click at [506, 154] on div "Done" at bounding box center [526, 162] width 77 height 27
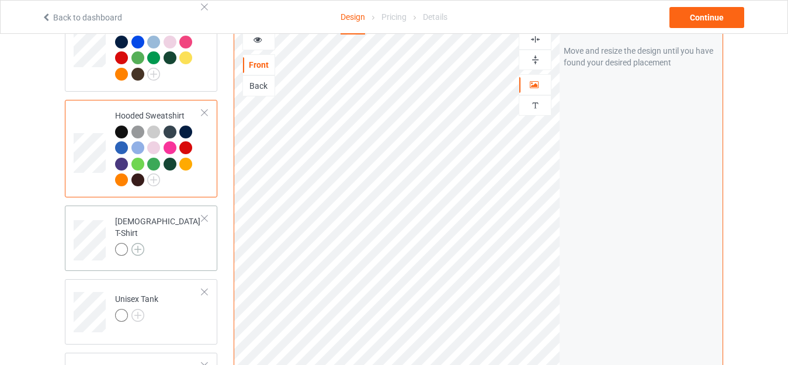
click at [140, 243] on img at bounding box center [137, 249] width 13 height 13
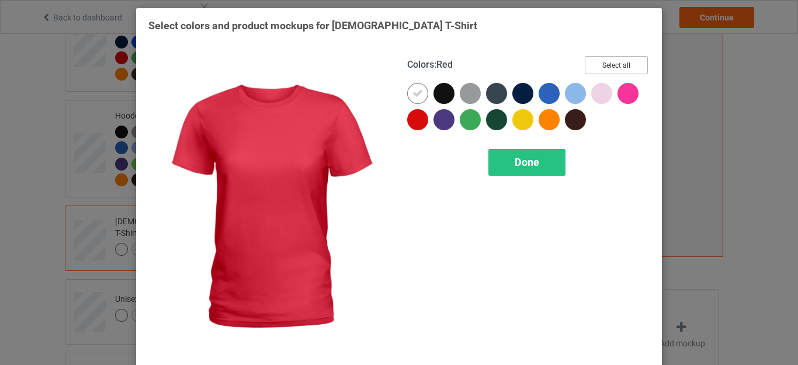
click at [595, 61] on button "Select all" at bounding box center [616, 65] width 63 height 18
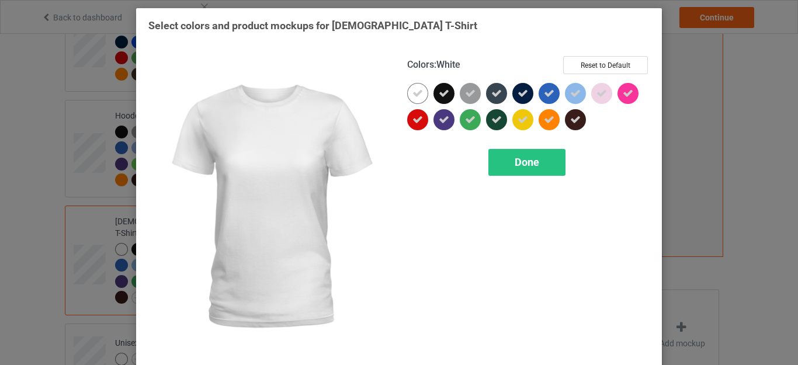
click at [412, 99] on icon at bounding box center [417, 93] width 11 height 11
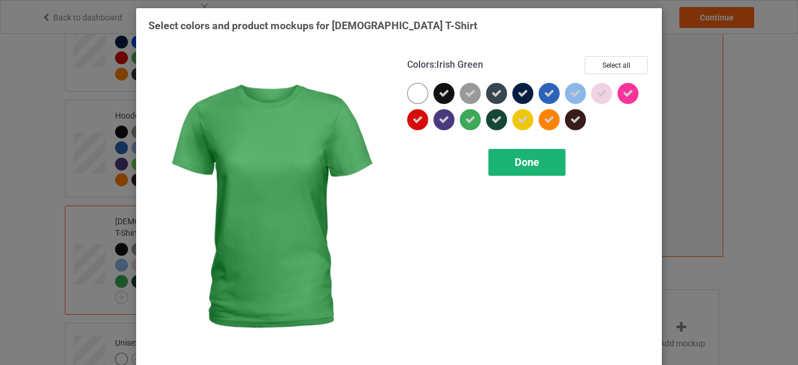
click at [495, 153] on div "Done" at bounding box center [526, 162] width 77 height 27
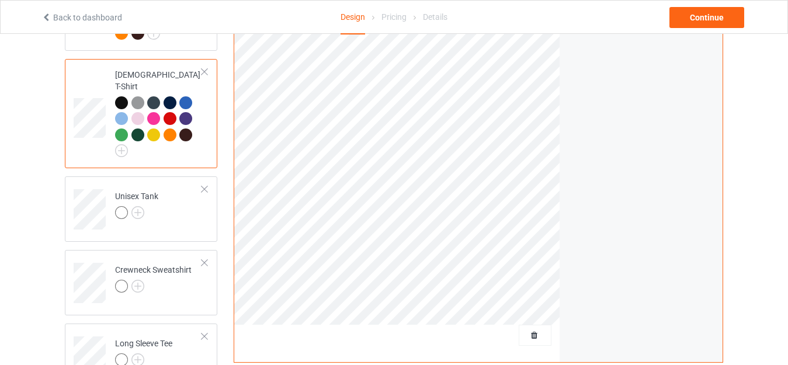
scroll to position [420, 0]
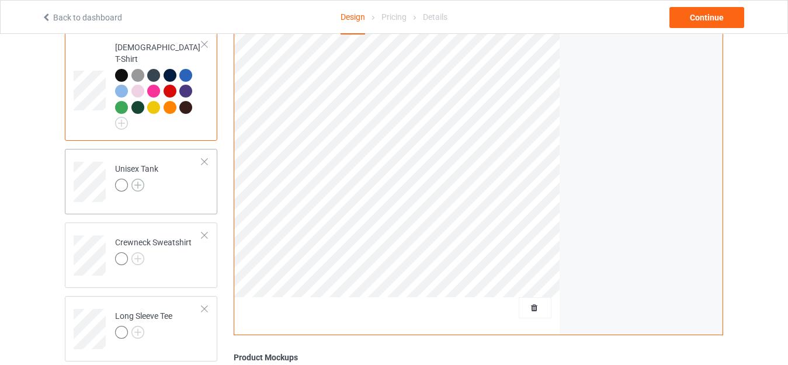
click at [144, 179] on img at bounding box center [137, 185] width 13 height 13
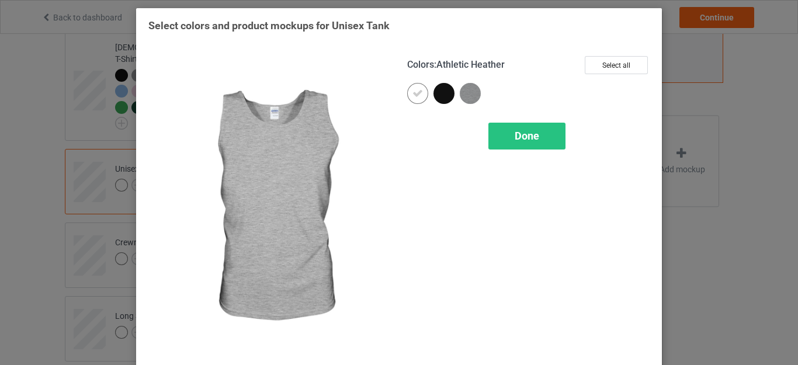
click at [577, 69] on div "Colors : Athletic Heather Select all" at bounding box center [528, 69] width 242 height 27
click at [589, 62] on button "Select all" at bounding box center [616, 65] width 63 height 18
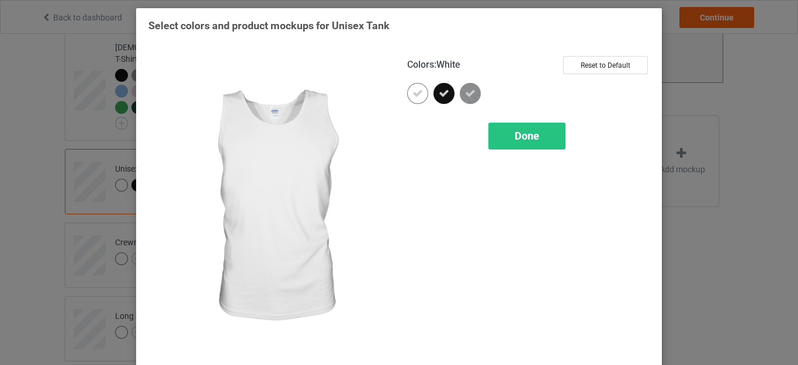
click at [418, 89] on div at bounding box center [417, 93] width 21 height 21
click at [507, 137] on div "Done" at bounding box center [526, 136] width 77 height 27
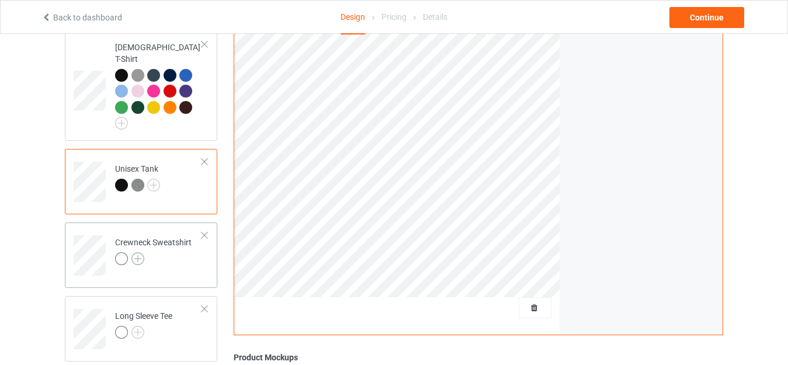
click at [135, 252] on img at bounding box center [137, 258] width 13 height 13
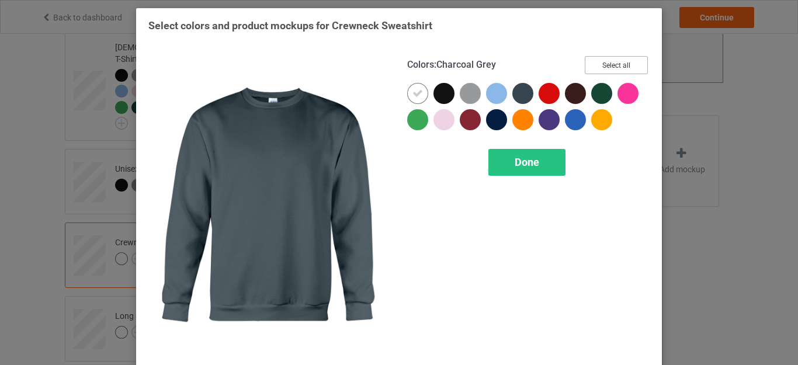
click at [601, 62] on button "Select all" at bounding box center [616, 65] width 63 height 18
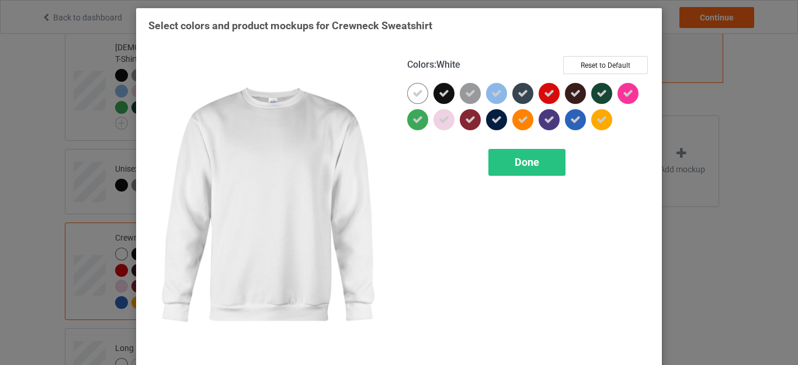
click at [416, 92] on icon at bounding box center [417, 93] width 11 height 11
click at [490, 162] on div "Done" at bounding box center [526, 162] width 77 height 27
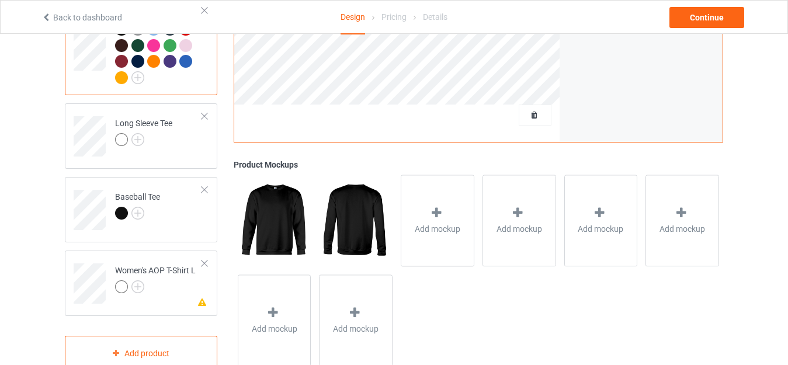
scroll to position [659, 0]
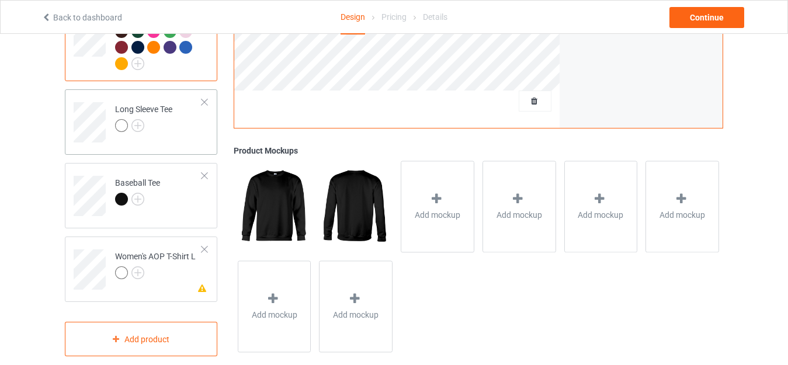
click at [145, 119] on div at bounding box center [143, 127] width 57 height 16
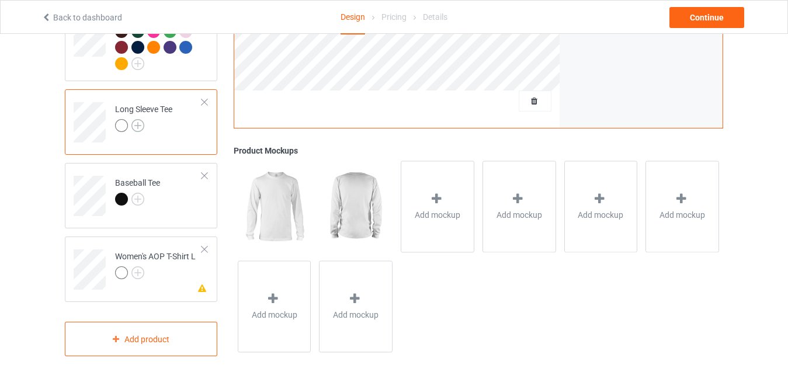
click at [140, 119] on img at bounding box center [137, 125] width 13 height 13
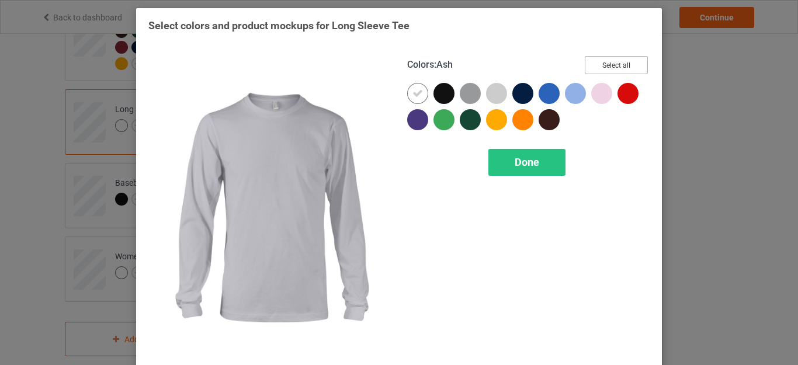
click at [616, 57] on button "Select all" at bounding box center [616, 65] width 63 height 18
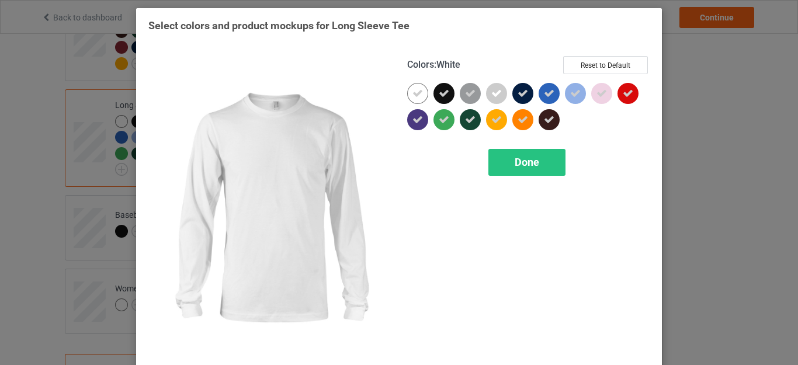
click at [419, 92] on div at bounding box center [417, 93] width 21 height 21
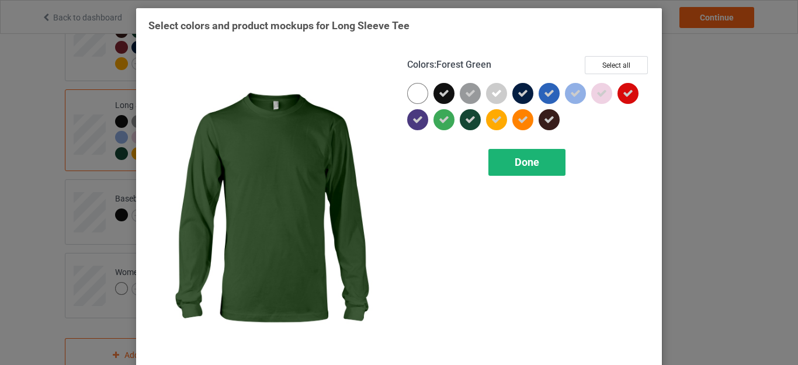
click at [496, 159] on div "Done" at bounding box center [526, 162] width 77 height 27
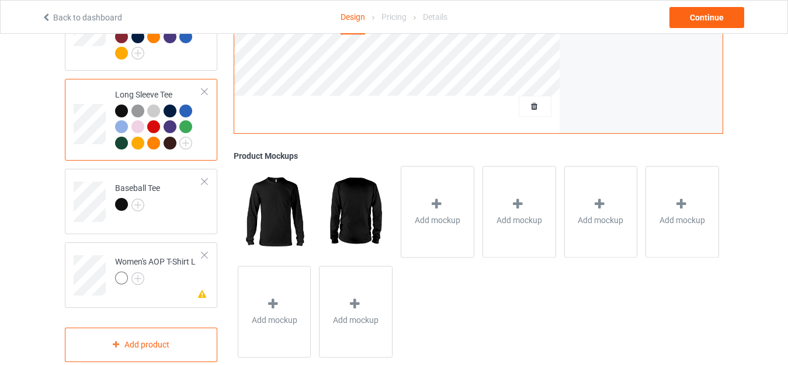
scroll to position [683, 0]
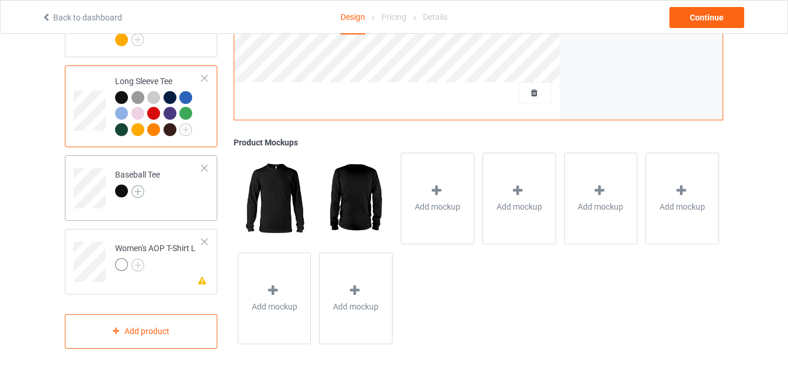
click at [140, 185] on img at bounding box center [137, 191] width 13 height 13
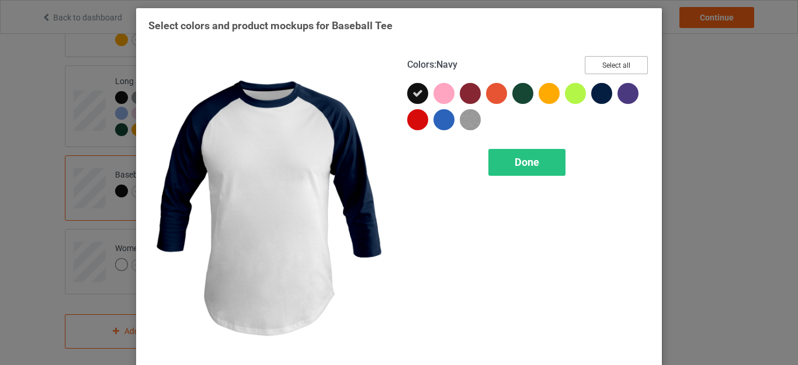
drag, startPoint x: 613, startPoint y: 54, endPoint x: 605, endPoint y: 64, distance: 13.0
click at [605, 64] on div "Colors : Navy Select all Done" at bounding box center [528, 207] width 259 height 319
click at [605, 64] on button "Select all" at bounding box center [616, 65] width 63 height 18
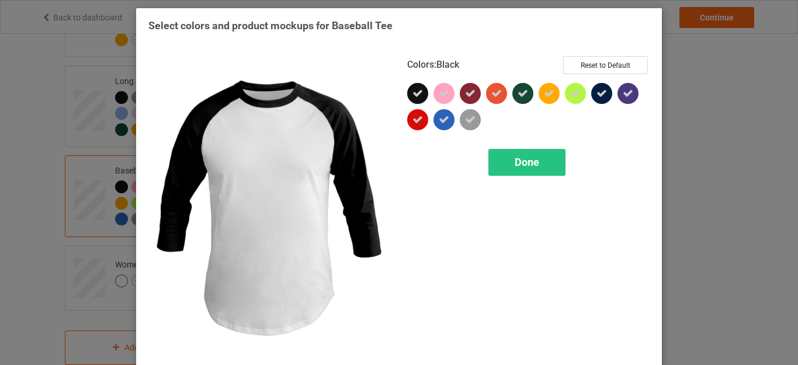
click at [420, 89] on div at bounding box center [417, 93] width 21 height 21
click at [413, 96] on div at bounding box center [417, 93] width 21 height 21
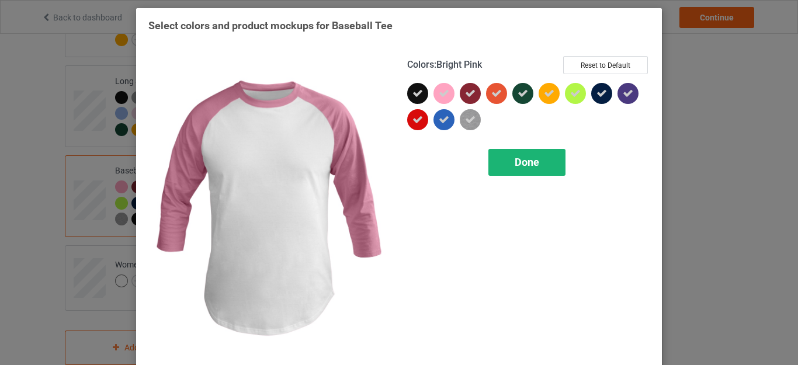
click at [527, 156] on span "Done" at bounding box center [526, 162] width 25 height 12
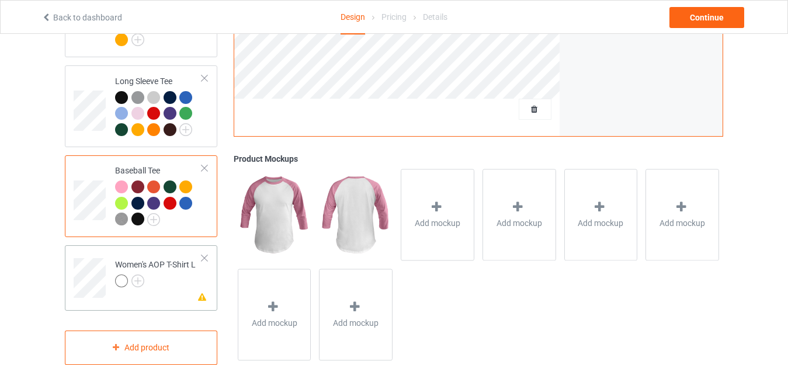
click at [203, 254] on div at bounding box center [204, 258] width 8 height 8
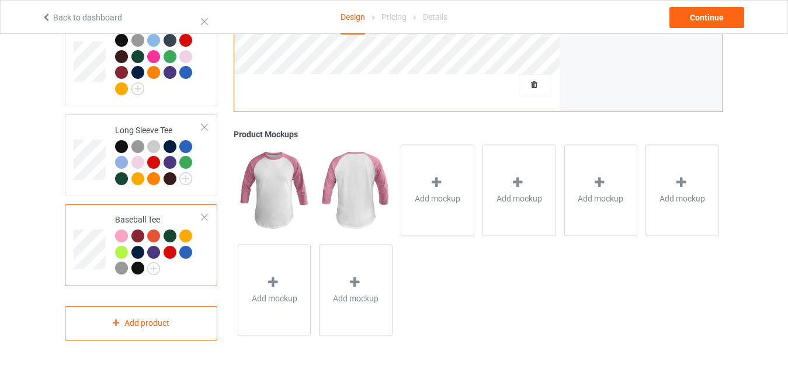
scroll to position [626, 0]
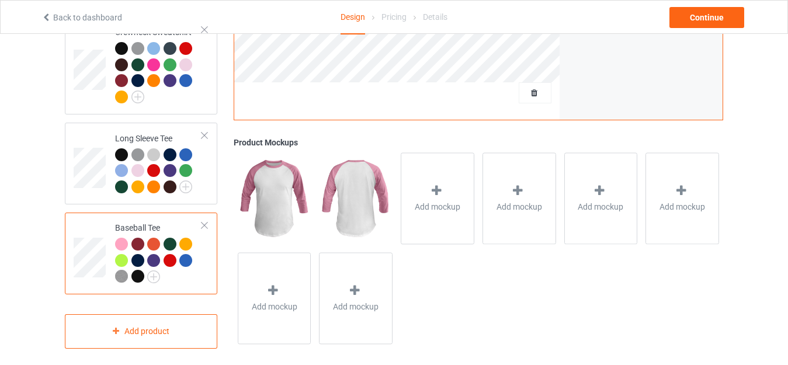
click at [204, 221] on div at bounding box center [204, 225] width 8 height 8
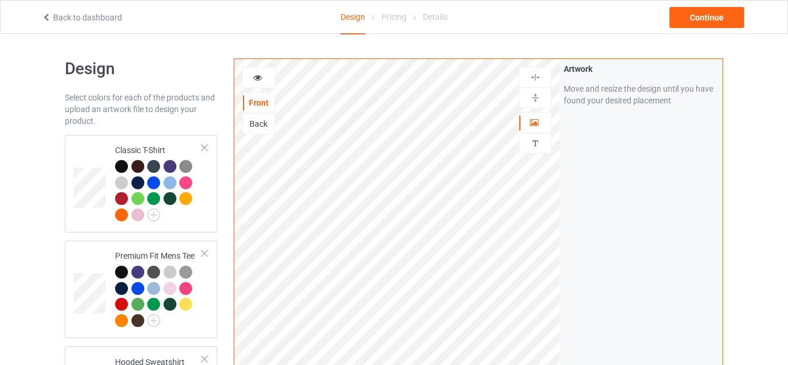
click at [568, 172] on div "Artwork Move and resize the design until you have found your desired placement" at bounding box center [640, 281] width 163 height 444
click at [207, 166] on td "Classic T-Shirt" at bounding box center [159, 184] width 100 height 88
click at [263, 73] on div at bounding box center [259, 78] width 32 height 12
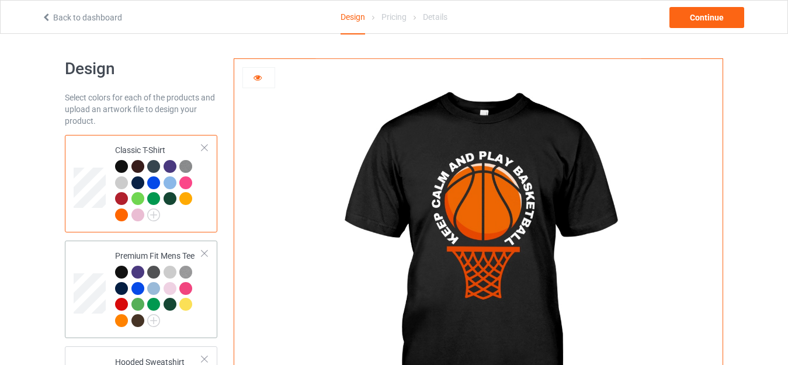
click at [208, 294] on div "Premium Fit Mens Tee" at bounding box center [141, 290] width 152 height 98
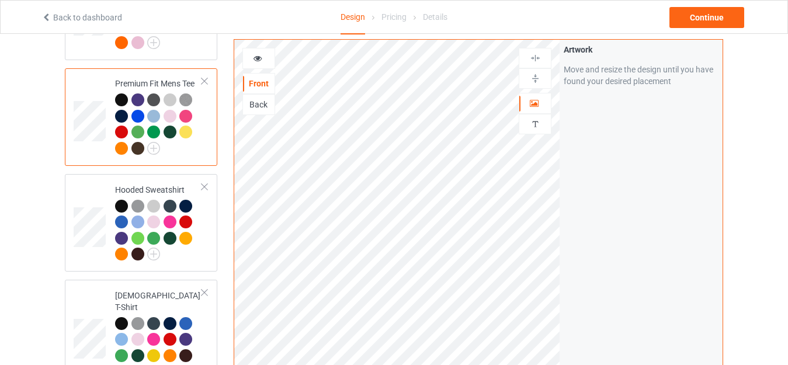
scroll to position [178, 0]
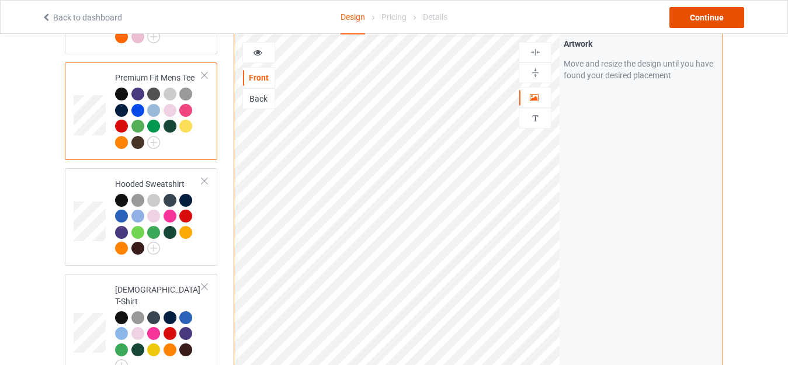
click at [719, 26] on div "Continue" at bounding box center [706, 17] width 75 height 21
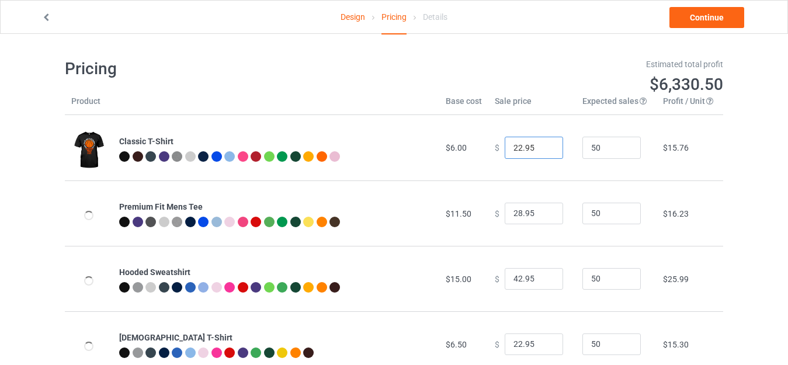
click at [513, 149] on input "22.95" at bounding box center [534, 148] width 58 height 22
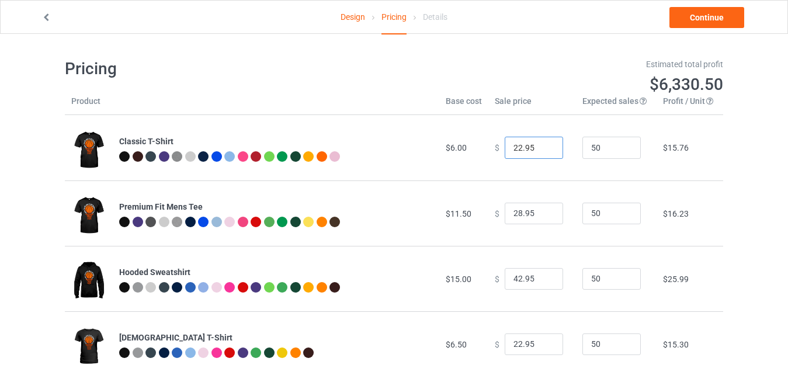
click at [515, 149] on input "22.95" at bounding box center [534, 148] width 58 height 22
type input "19.95"
click at [516, 210] on input "28.95" at bounding box center [534, 214] width 58 height 22
drag, startPoint x: 516, startPoint y: 207, endPoint x: 514, endPoint y: 277, distance: 70.1
click at [514, 277] on tbody "Classic T-Shirt $6.00 $ 19.95 50 $12.97 Premium Fit Mens Tee $11.50 $ 20.95 50 …" at bounding box center [394, 344] width 658 height 458
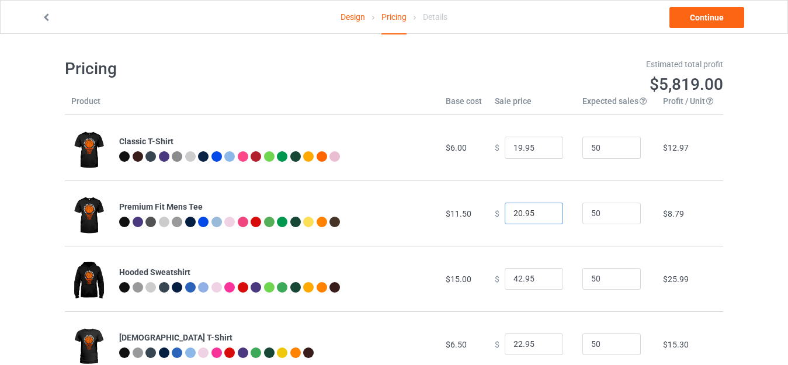
type input "20.95"
drag, startPoint x: 514, startPoint y: 277, endPoint x: 507, endPoint y: 277, distance: 7.0
click at [507, 277] on input "42.95" at bounding box center [534, 279] width 58 height 22
type input "30.95"
click at [771, 213] on div "Design Pricing Details Continue Pricing Estimated total profit $5,261.00 Produc…" at bounding box center [394, 316] width 788 height 564
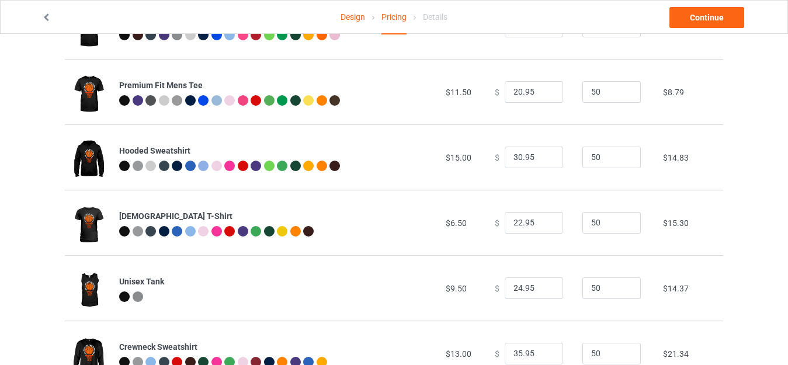
scroll to position [176, 0]
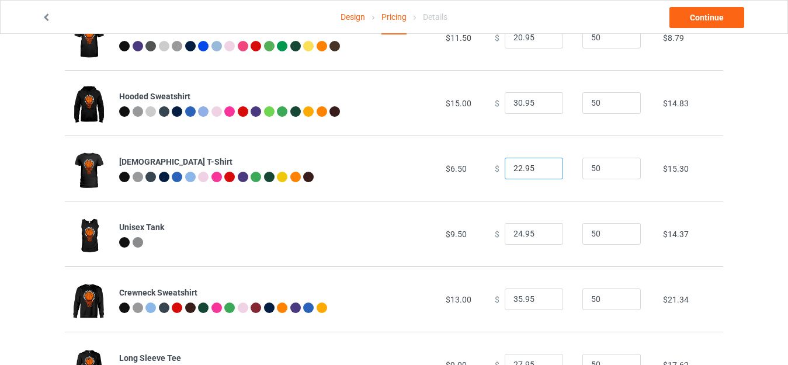
click at [514, 168] on input "22.95" at bounding box center [534, 169] width 58 height 22
type input "20.95"
click at [514, 295] on input "35.95" at bounding box center [534, 299] width 58 height 22
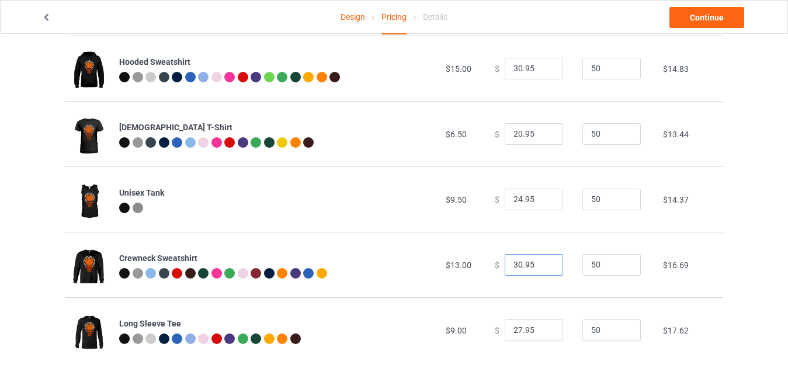
scroll to position [232, 0]
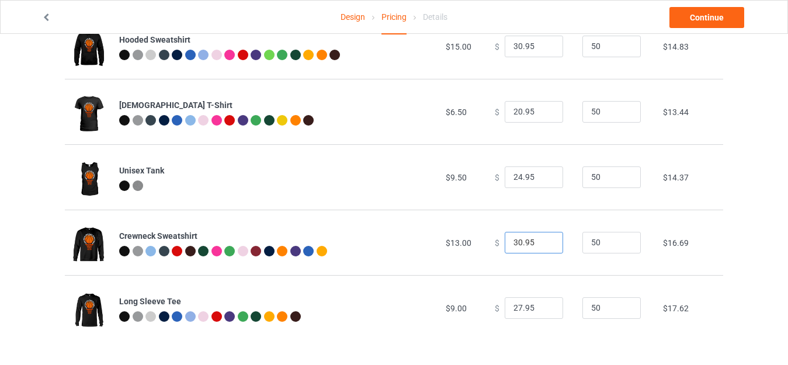
type input "30.95"
click at [513, 306] on input "27.95" at bounding box center [534, 308] width 58 height 22
click at [515, 308] on input "27.95" at bounding box center [534, 308] width 58 height 22
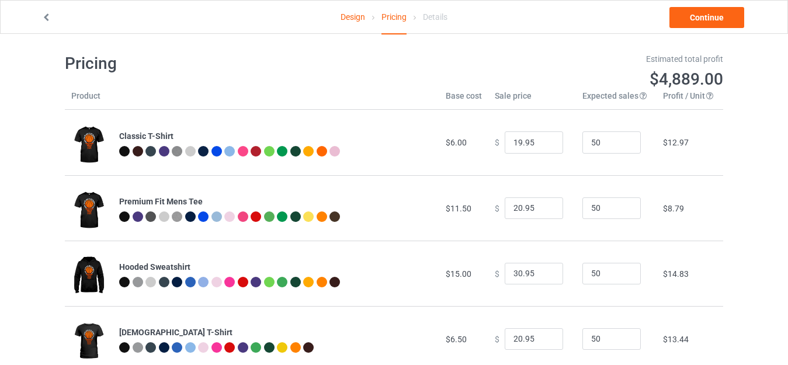
scroll to position [0, 0]
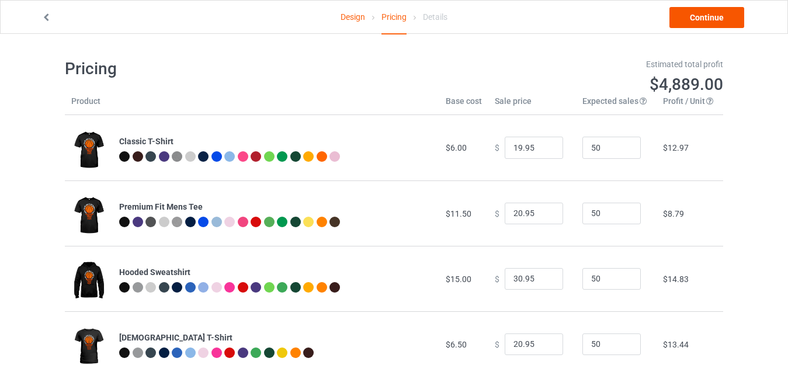
type input "26.95"
click at [736, 26] on link "Continue" at bounding box center [706, 17] width 75 height 21
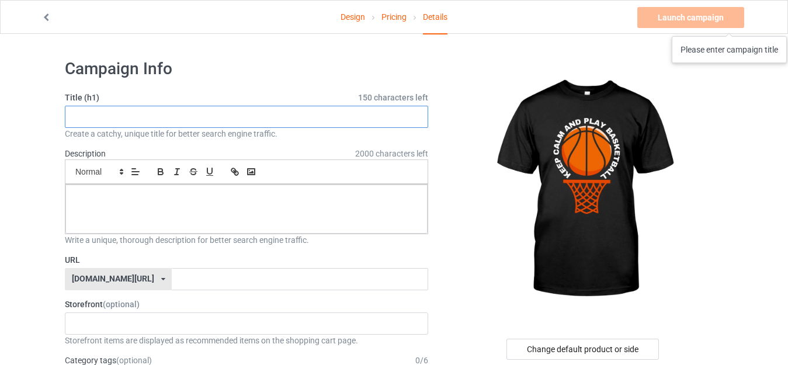
click at [194, 119] on input "text" at bounding box center [246, 117] width 363 height 22
click at [175, 116] on input "text" at bounding box center [246, 117] width 363 height 22
click at [156, 118] on input "text" at bounding box center [246, 117] width 363 height 22
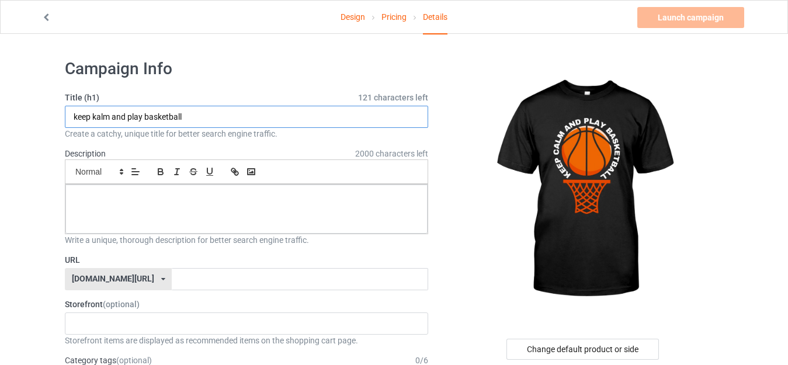
click at [155, 119] on input "keep kalm and play basketball" at bounding box center [246, 117] width 363 height 22
click at [154, 119] on input "keep kalm and play basketball" at bounding box center [246, 117] width 363 height 22
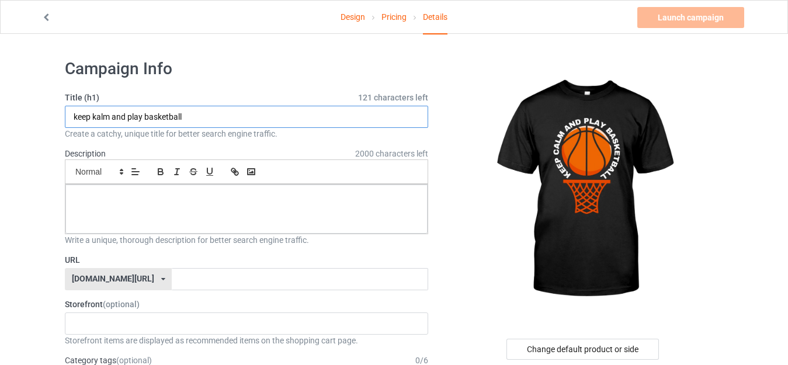
click at [154, 119] on input "keep kalm and play basketball" at bounding box center [246, 117] width 363 height 22
type input "keep kalm and play basketball"
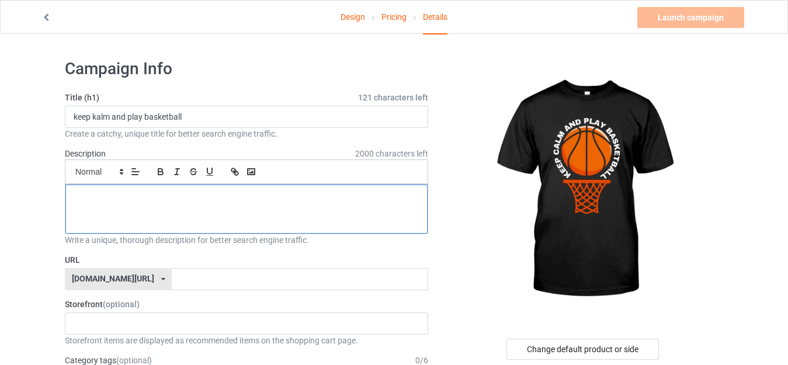
click at [144, 206] on div at bounding box center [246, 209] width 362 height 49
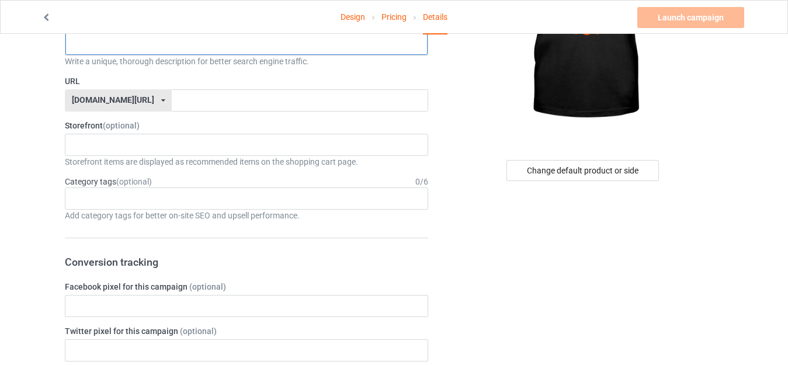
scroll to position [197, 0]
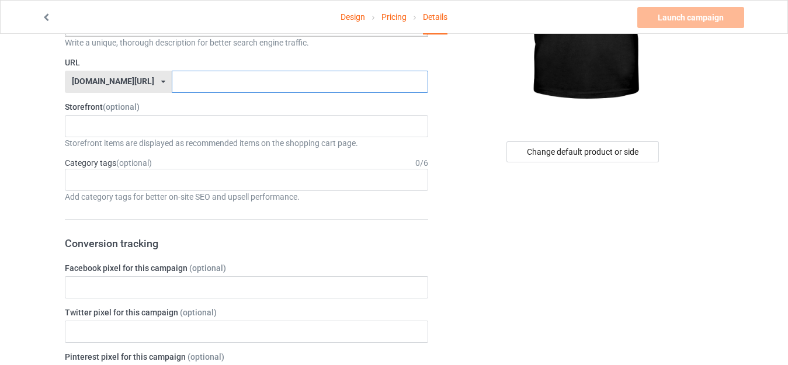
click at [254, 84] on input "text" at bounding box center [300, 82] width 256 height 22
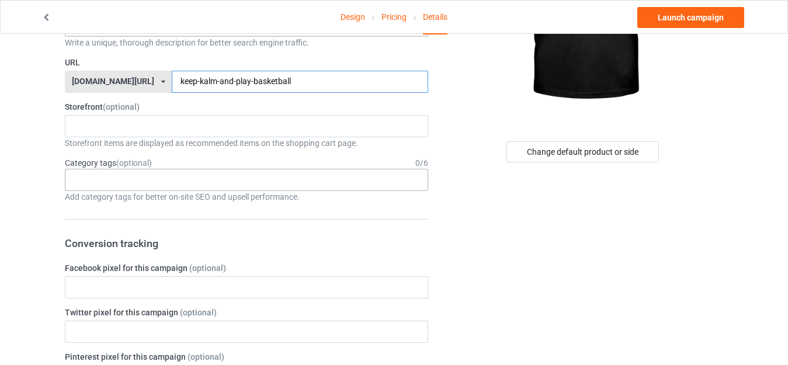
type input "keep-kalm-and-play-basketball"
click at [293, 185] on div "Age > [DEMOGRAPHIC_DATA] > 1 Age > [DEMOGRAPHIC_DATA] Months > 1 Month Age > [D…" at bounding box center [246, 180] width 363 height 22
type input "n"
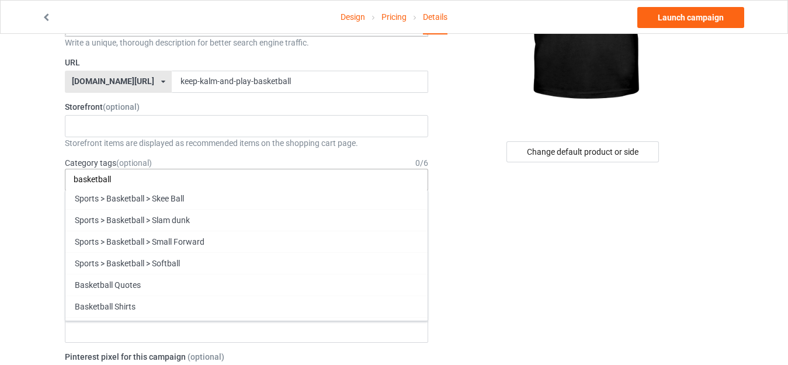
scroll to position [143, 0]
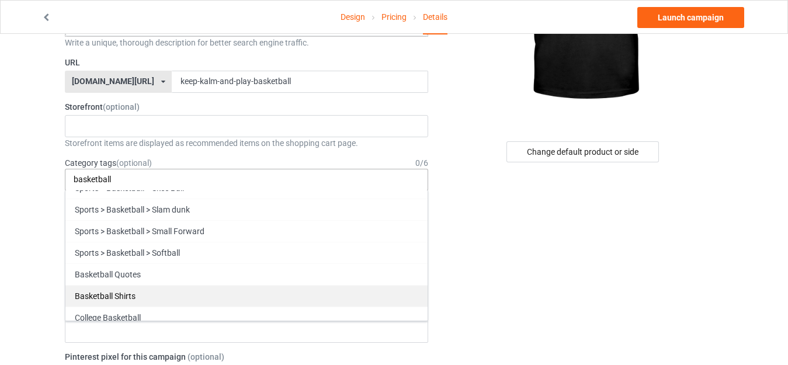
type input "basketball"
click at [353, 293] on div "Basketball Shirts" at bounding box center [246, 296] width 362 height 22
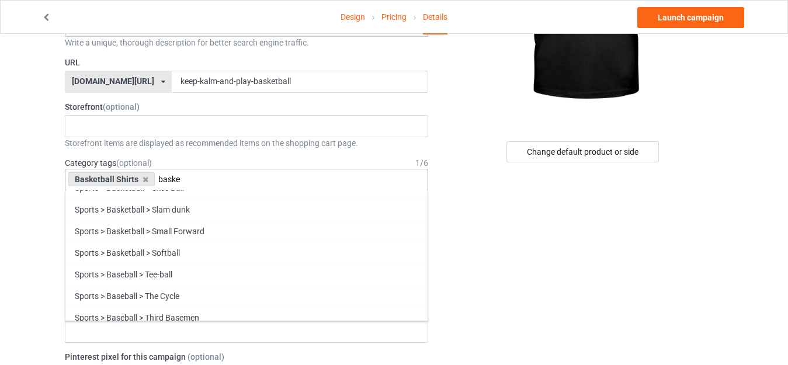
scroll to position [129, 0]
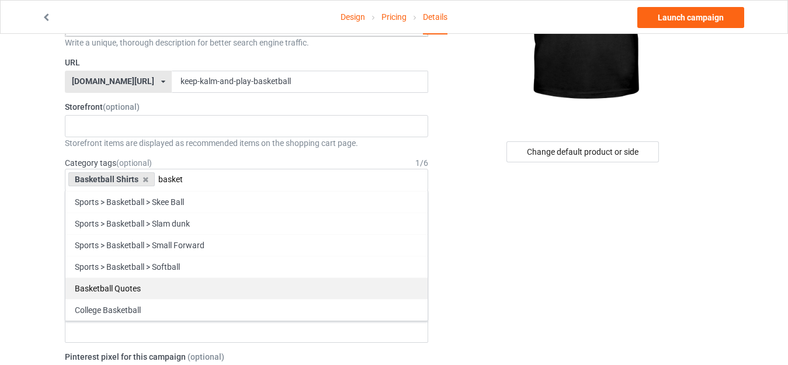
type input "basket"
click at [346, 295] on div "Basketball Quotes" at bounding box center [246, 288] width 362 height 22
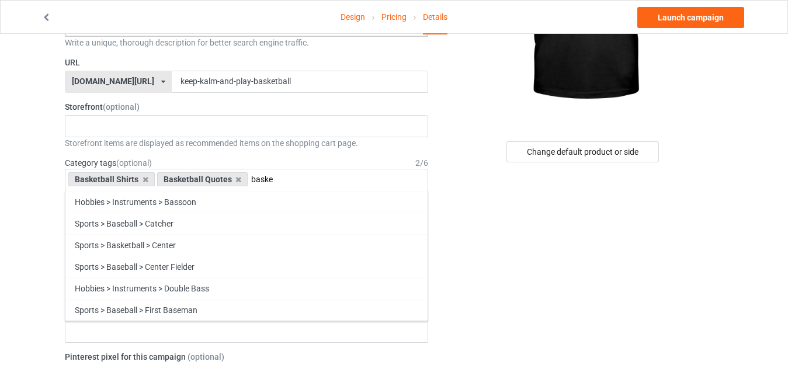
scroll to position [107, 0]
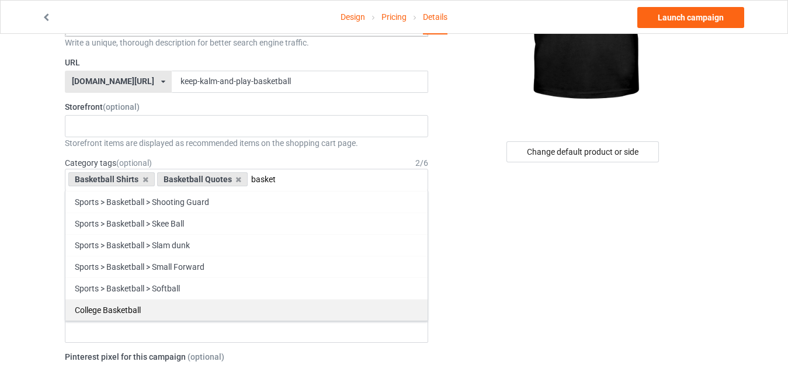
type input "basket"
click at [342, 302] on div "College Basketball" at bounding box center [246, 310] width 362 height 22
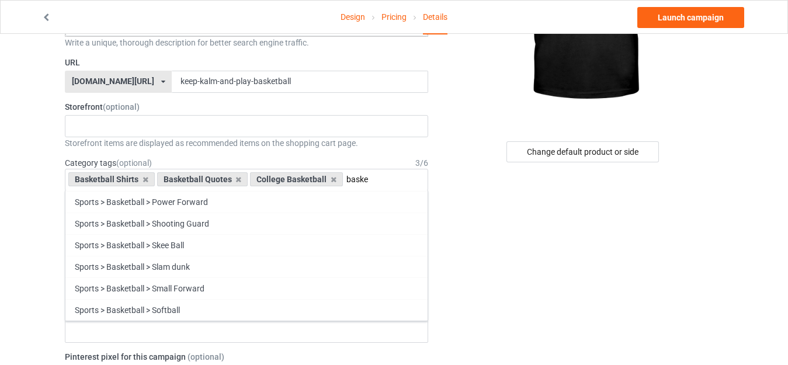
scroll to position [86, 0]
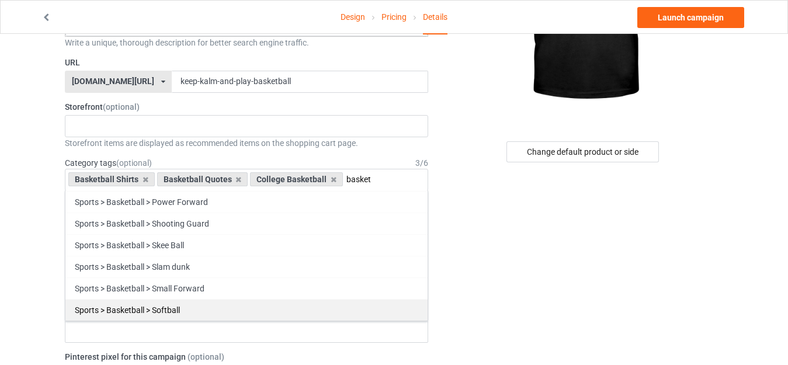
type input "basket"
click at [315, 318] on div "Sports > Basketball > Softball" at bounding box center [246, 310] width 362 height 22
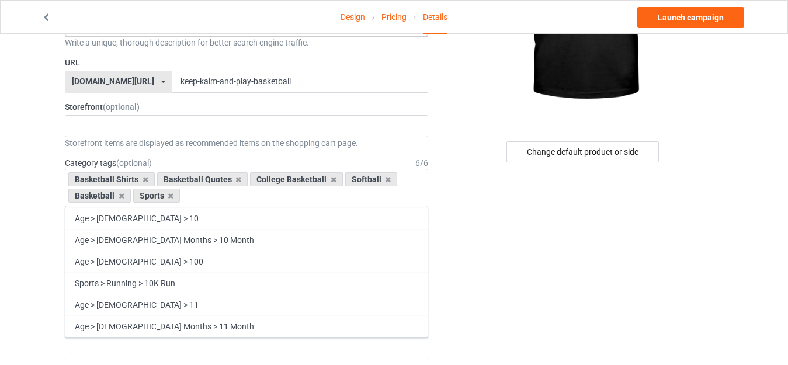
scroll to position [41475, 0]
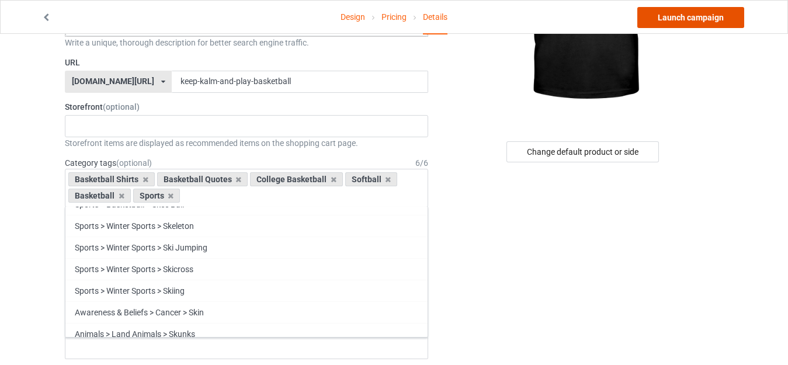
click at [702, 22] on link "Launch campaign" at bounding box center [690, 17] width 107 height 21
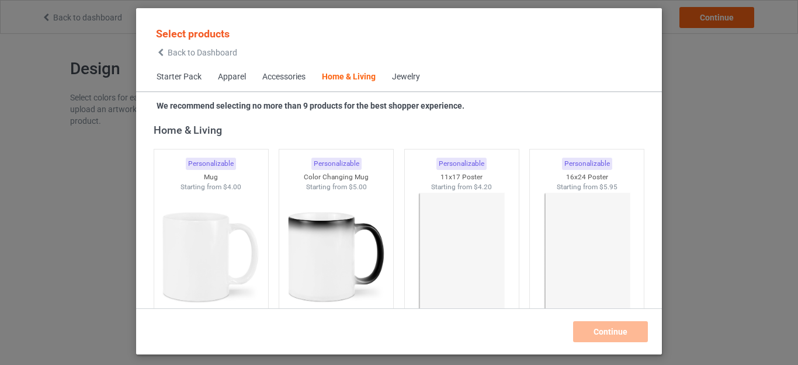
click at [693, 77] on div "Select products Back to Dashboard Starter Pack Apparel Accessories Home & Livin…" at bounding box center [399, 182] width 798 height 365
